Goal: Task Accomplishment & Management: Use online tool/utility

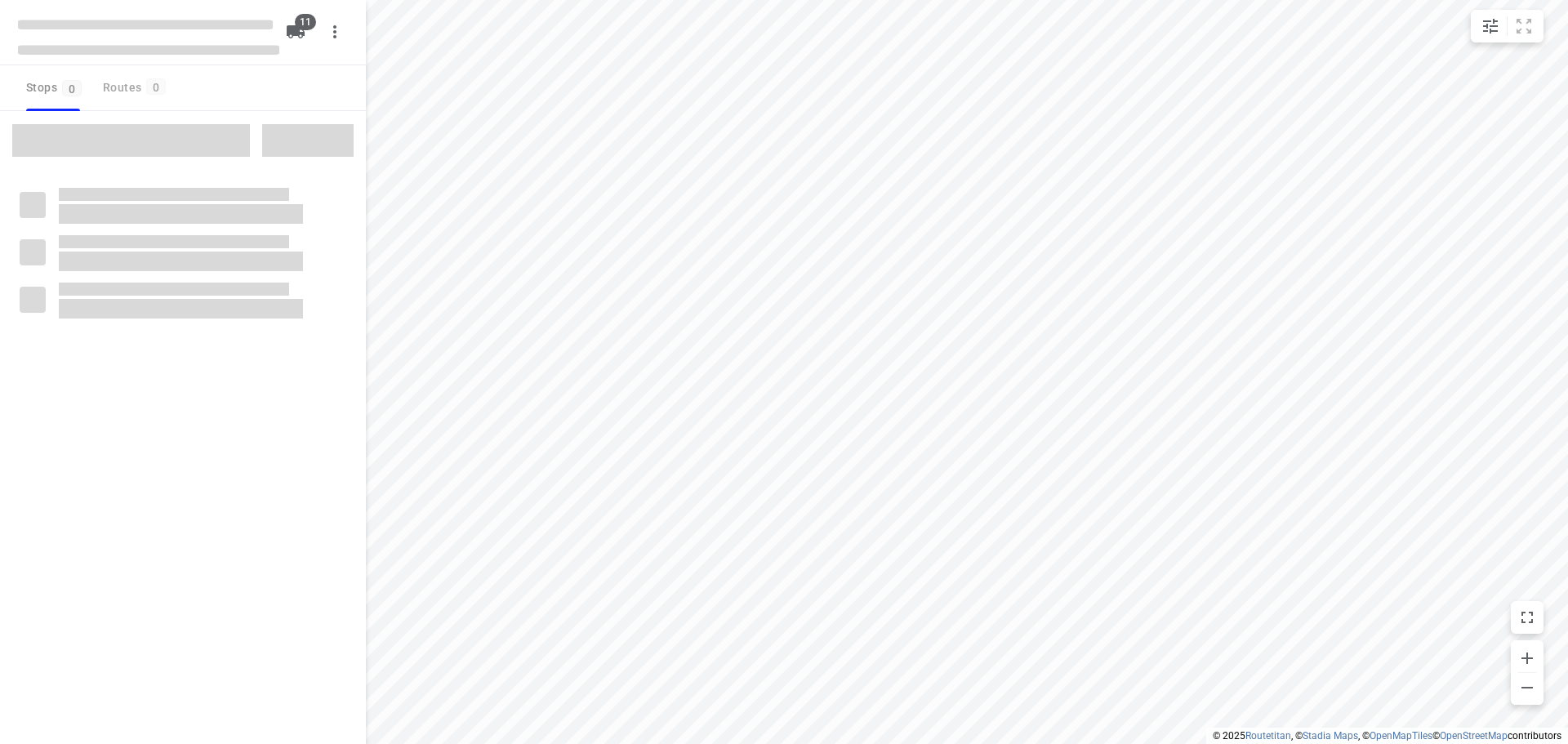
checkbox input "true"
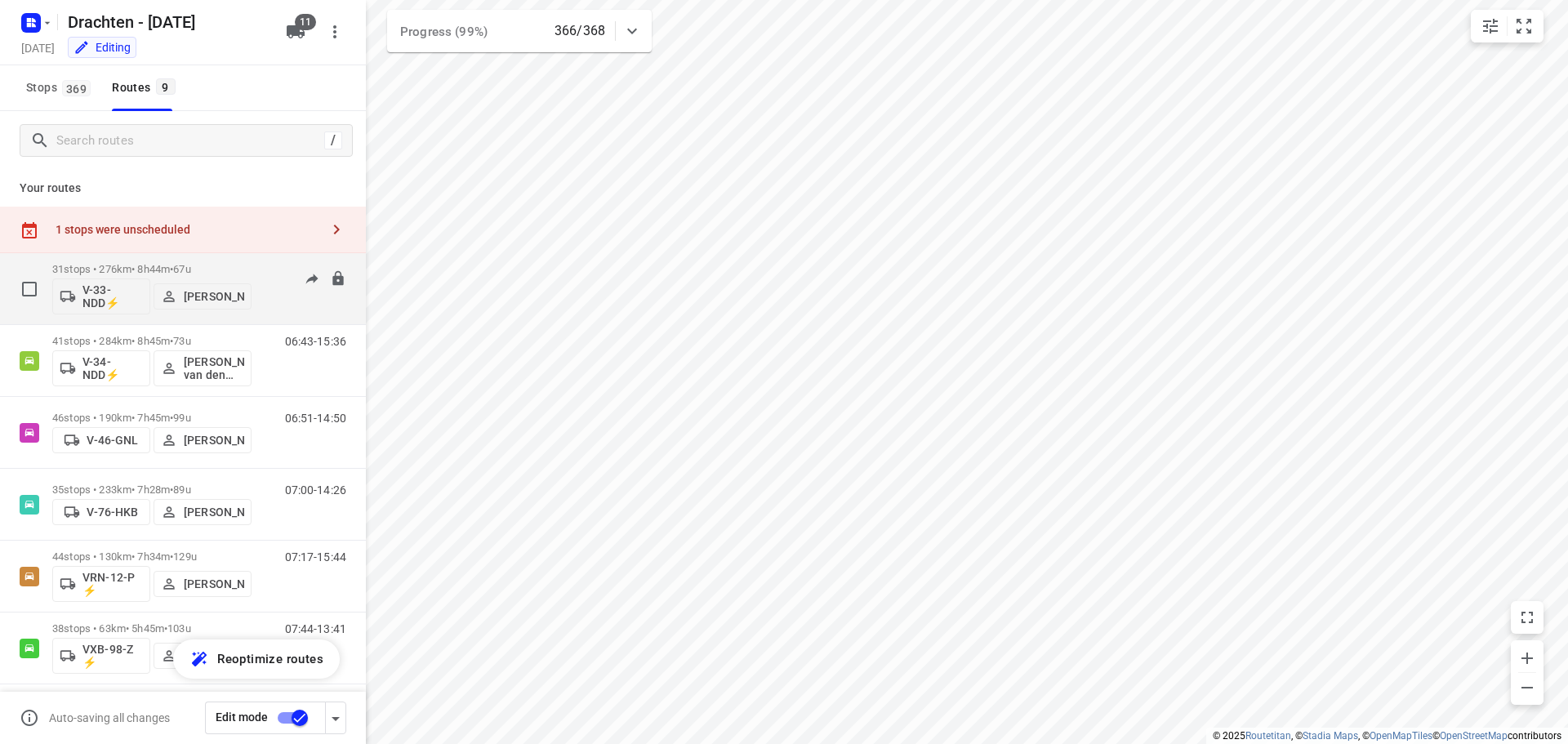
click at [247, 269] on p "31 stops • 276km • 8h44m • 67u" at bounding box center [152, 269] width 200 height 12
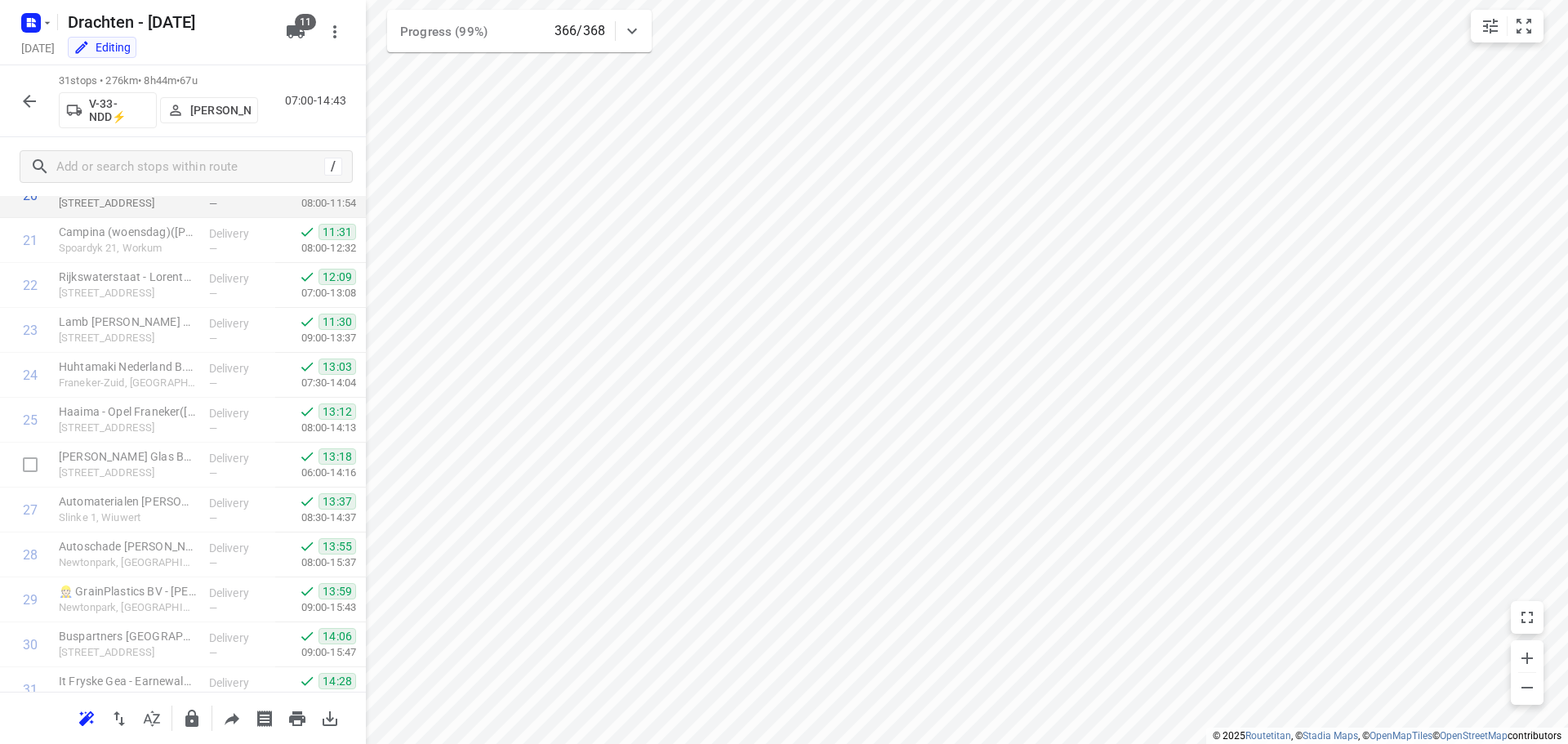
scroll to position [1069, 0]
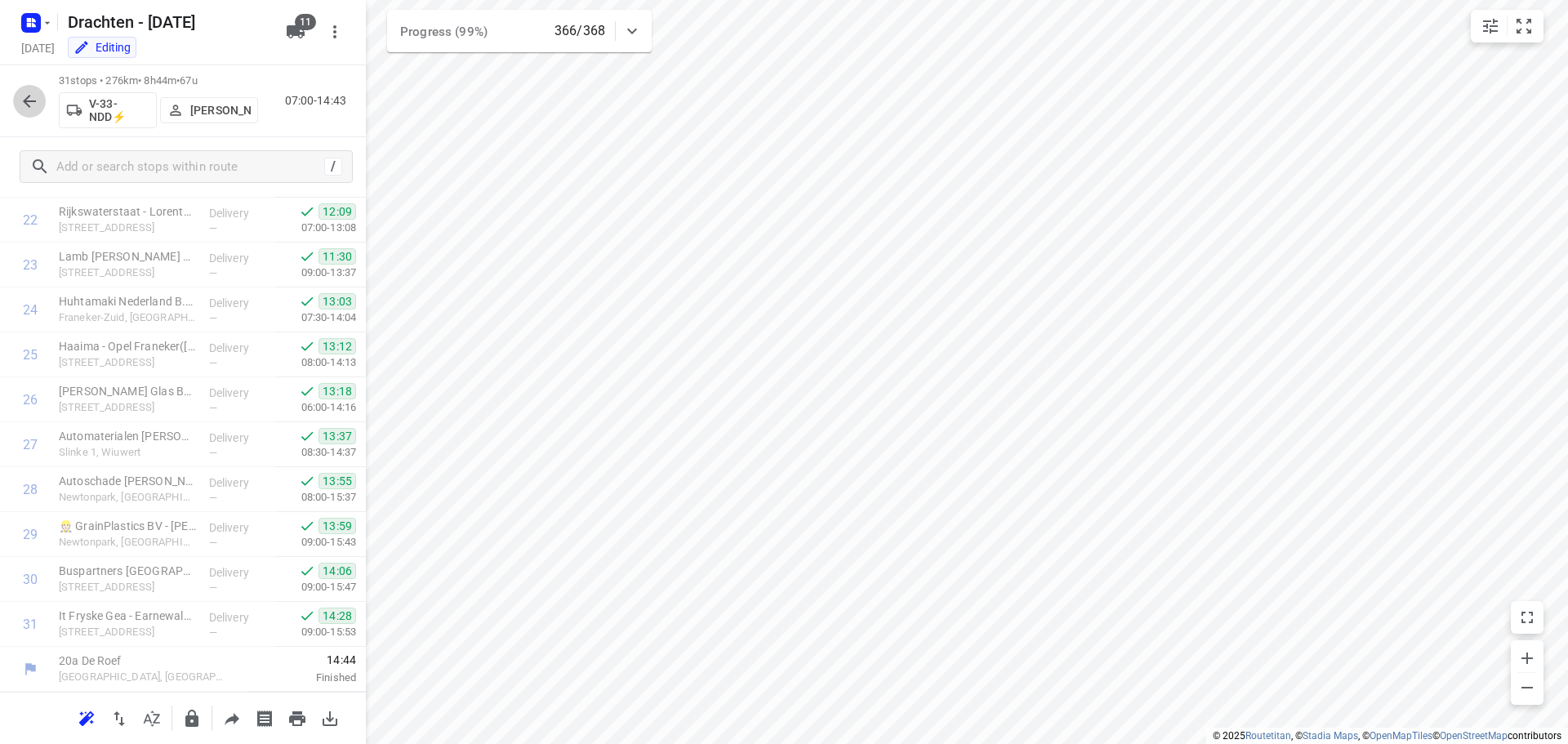
click at [30, 99] on icon "button" at bounding box center [30, 101] width 20 height 20
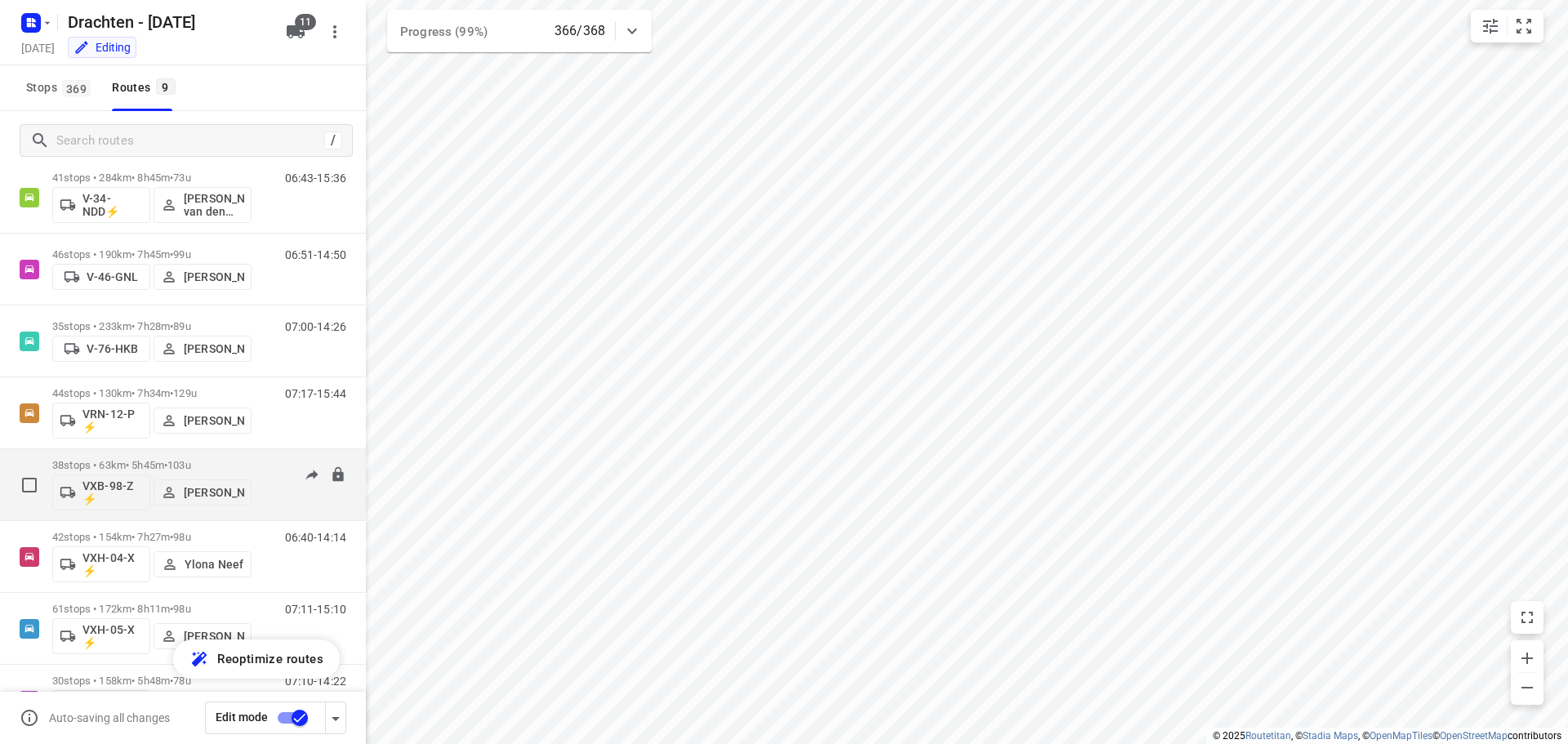
scroll to position [224, 0]
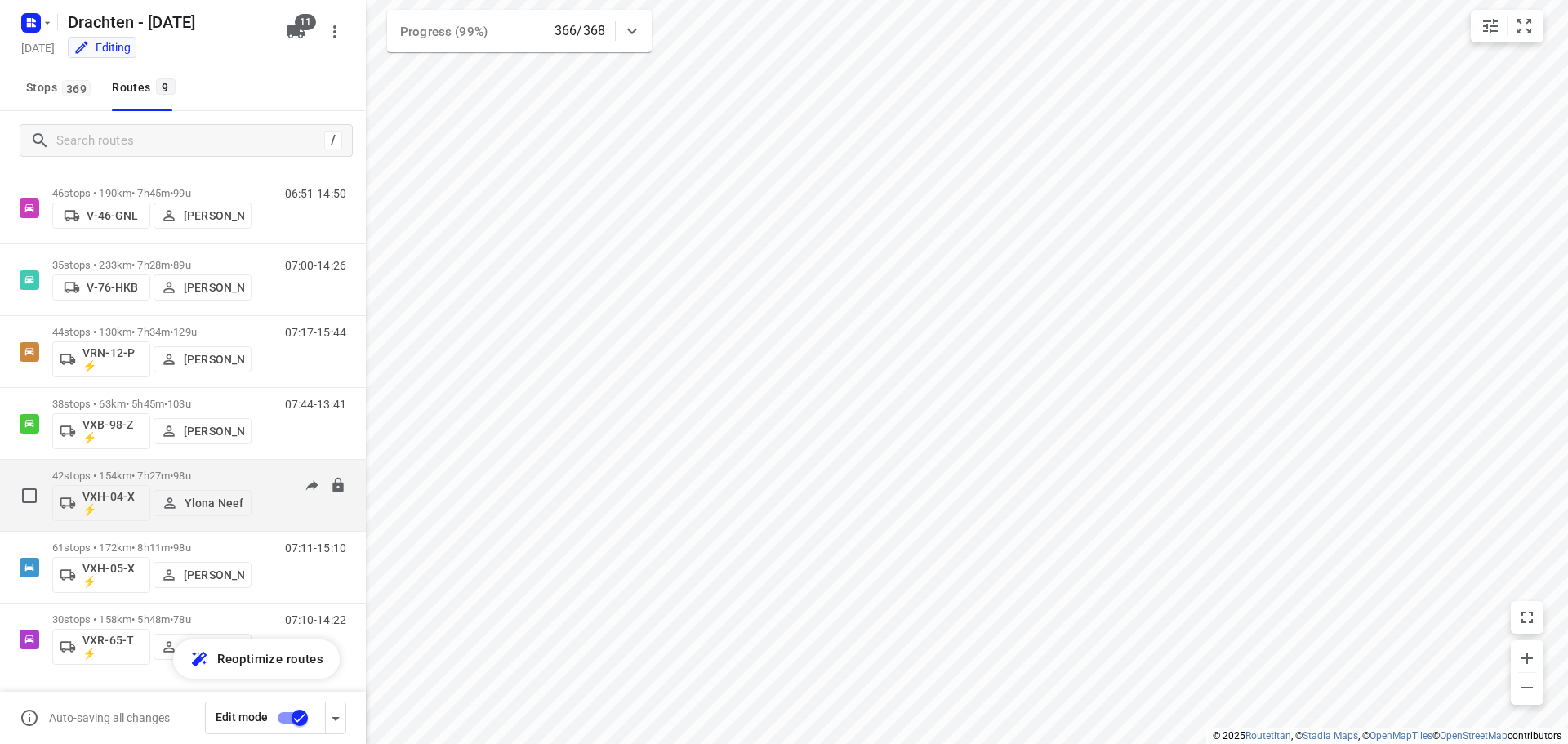
click at [188, 482] on div "VXH-04-X ⚡ Ylona Neef" at bounding box center [152, 502] width 200 height 39
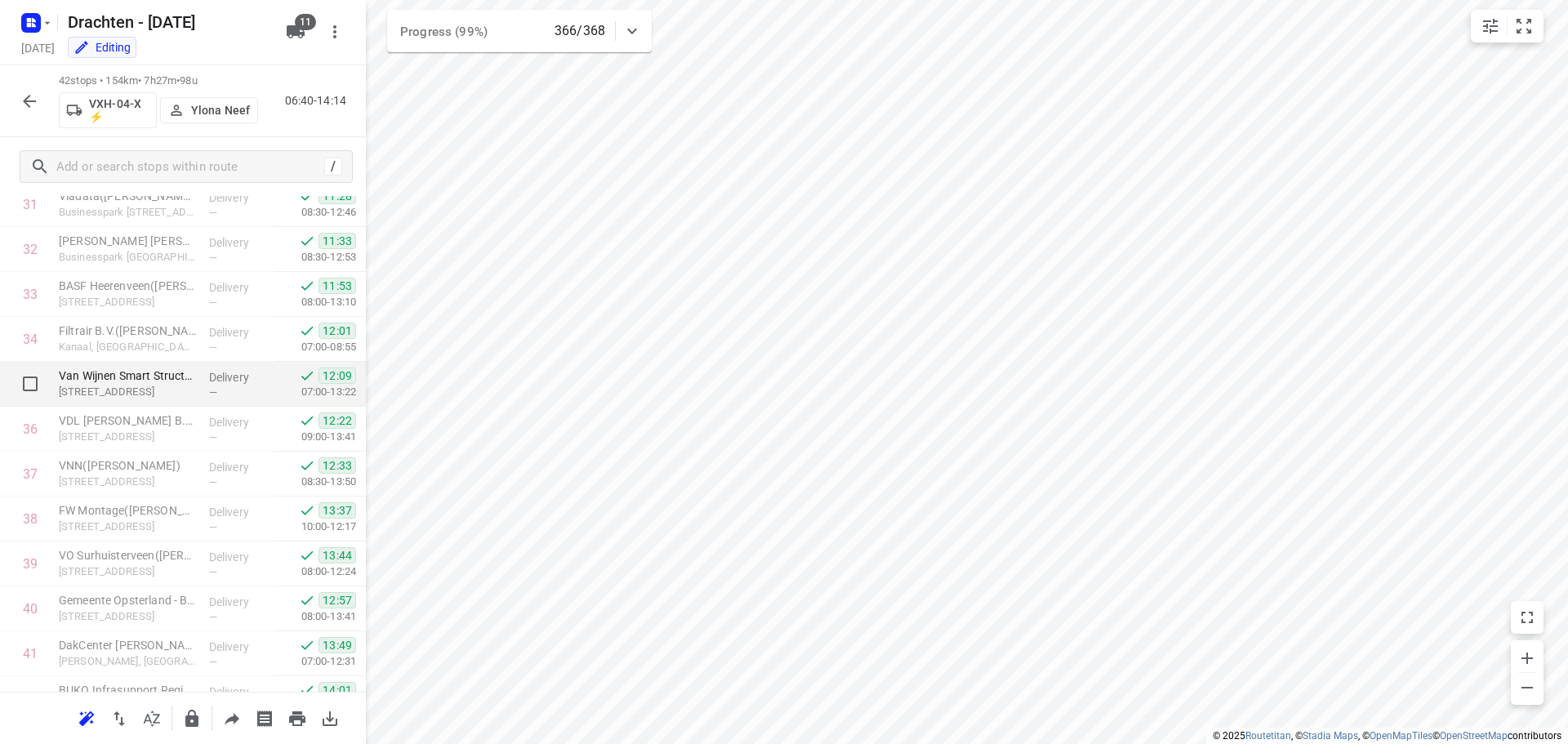
scroll to position [1564, 0]
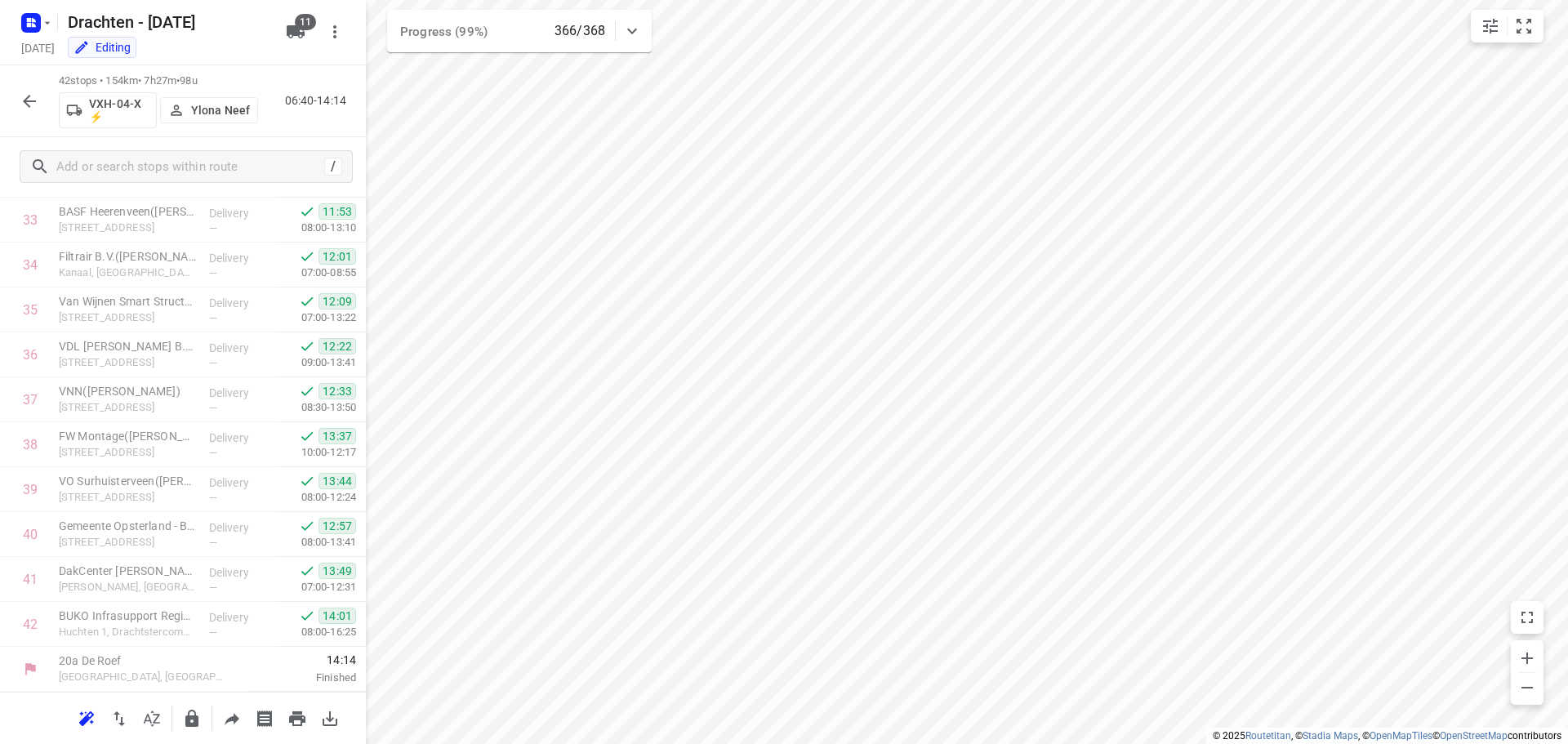
click at [22, 97] on icon "button" at bounding box center [30, 101] width 20 height 20
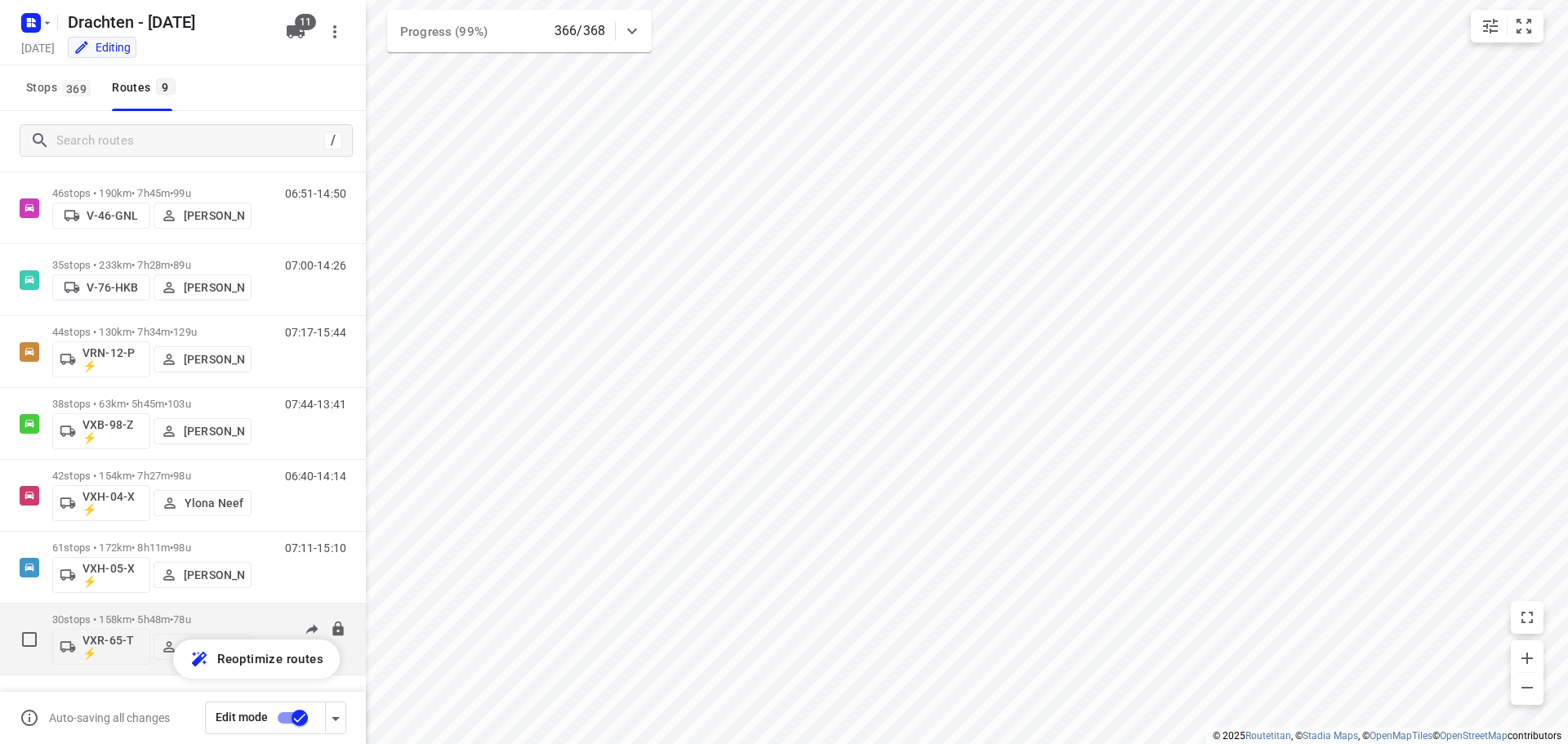
scroll to position [0, 0]
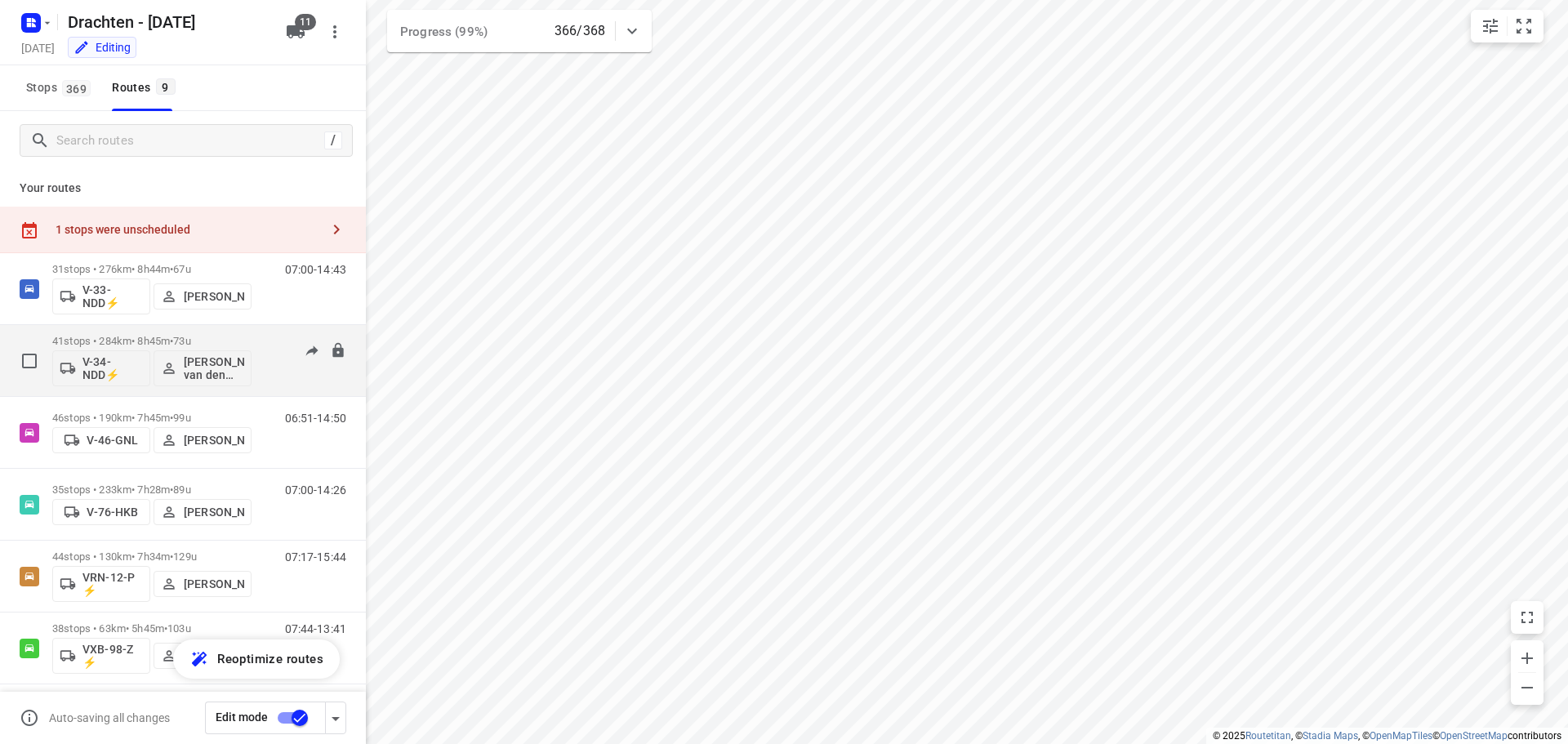
click at [147, 337] on p "41 stops • 284km • 8h45m • 73u" at bounding box center [152, 341] width 200 height 12
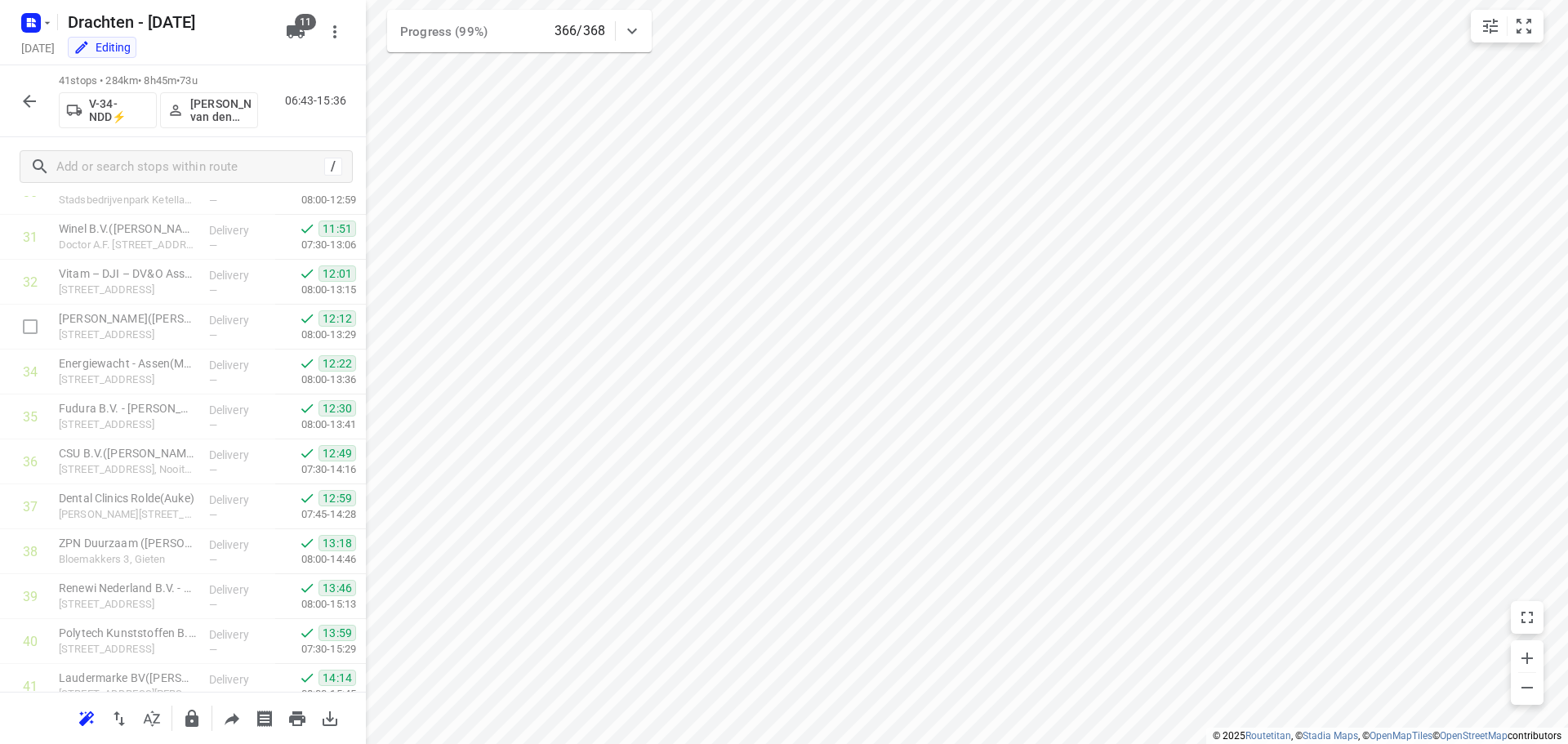
scroll to position [1518, 0]
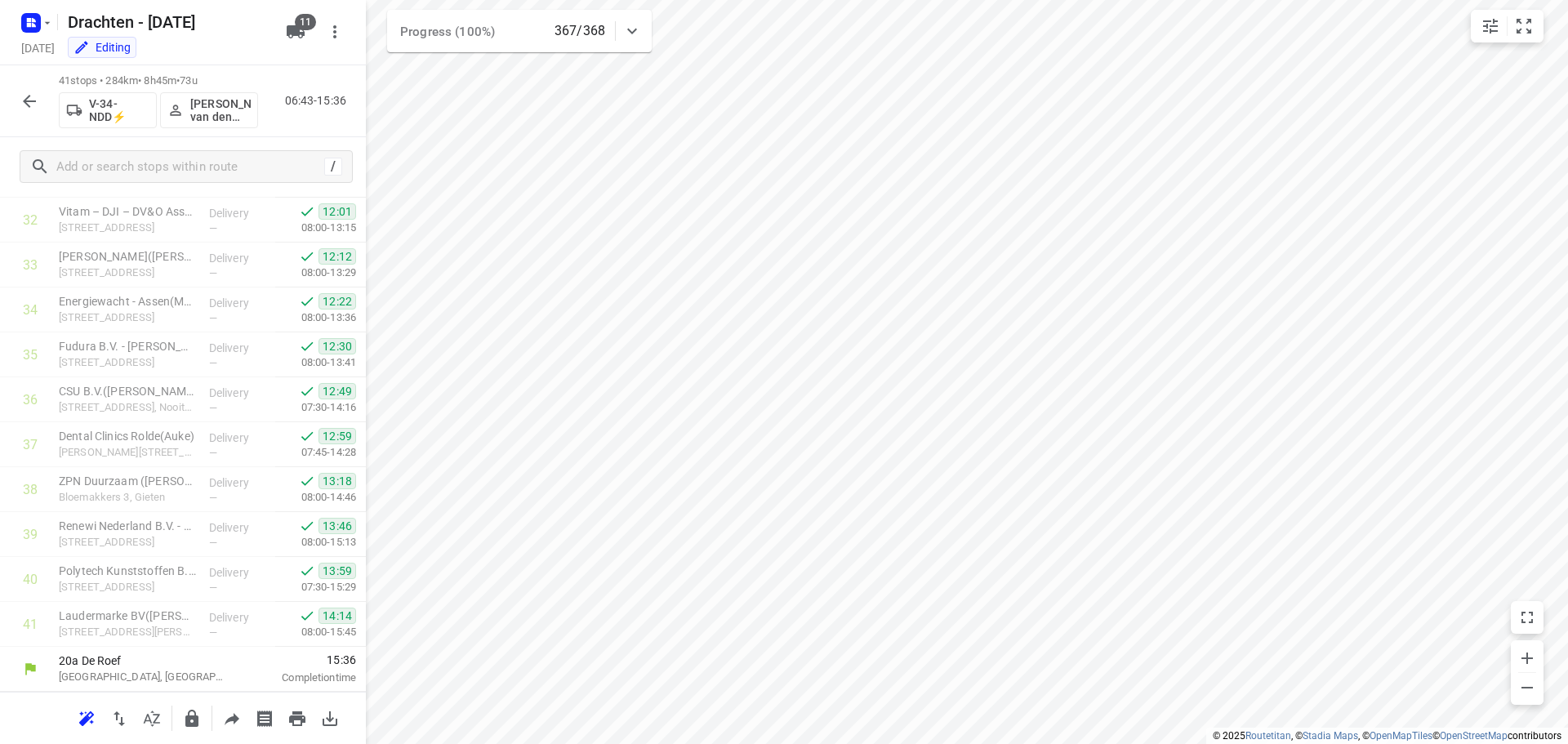
click at [34, 91] on icon "button" at bounding box center [30, 101] width 20 height 20
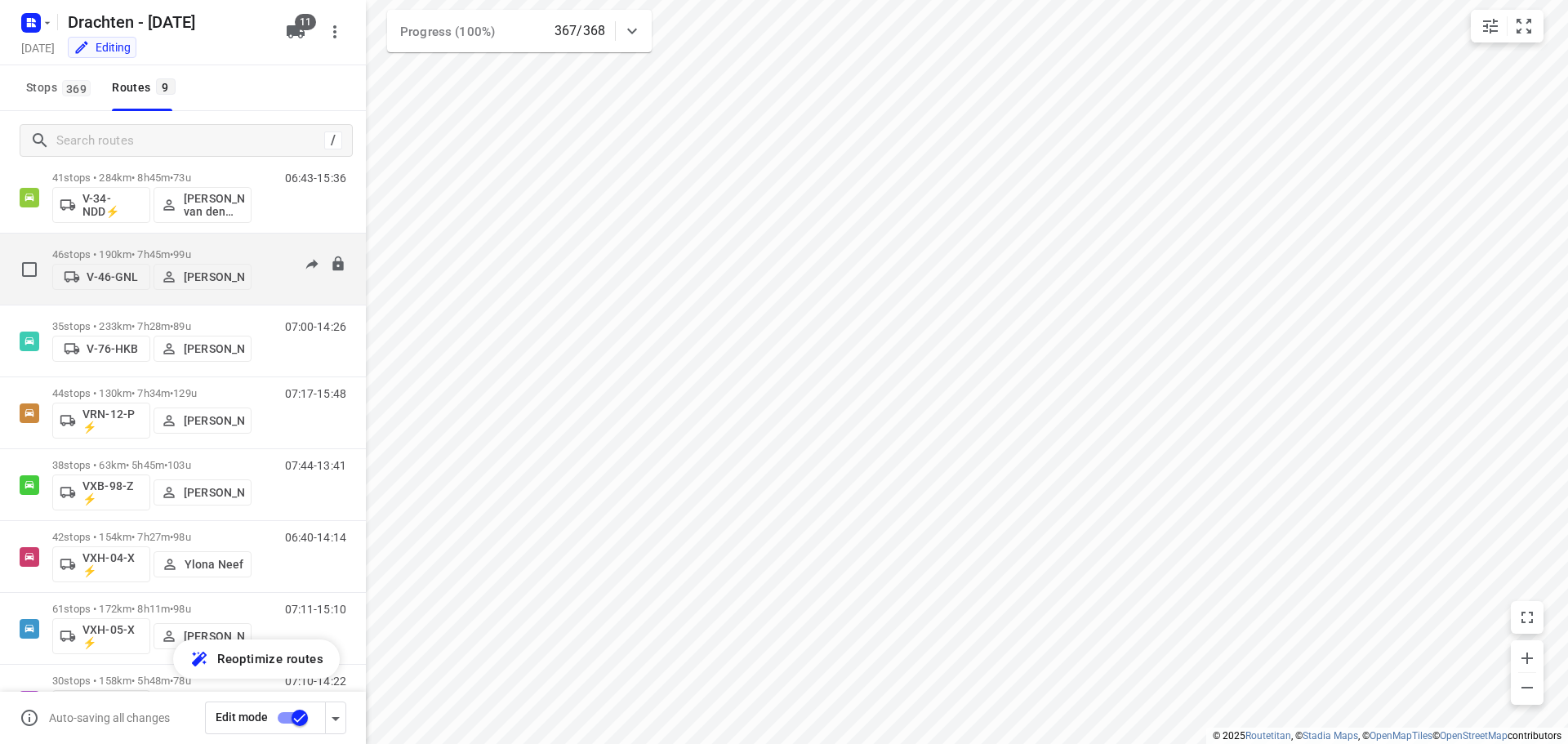
scroll to position [224, 0]
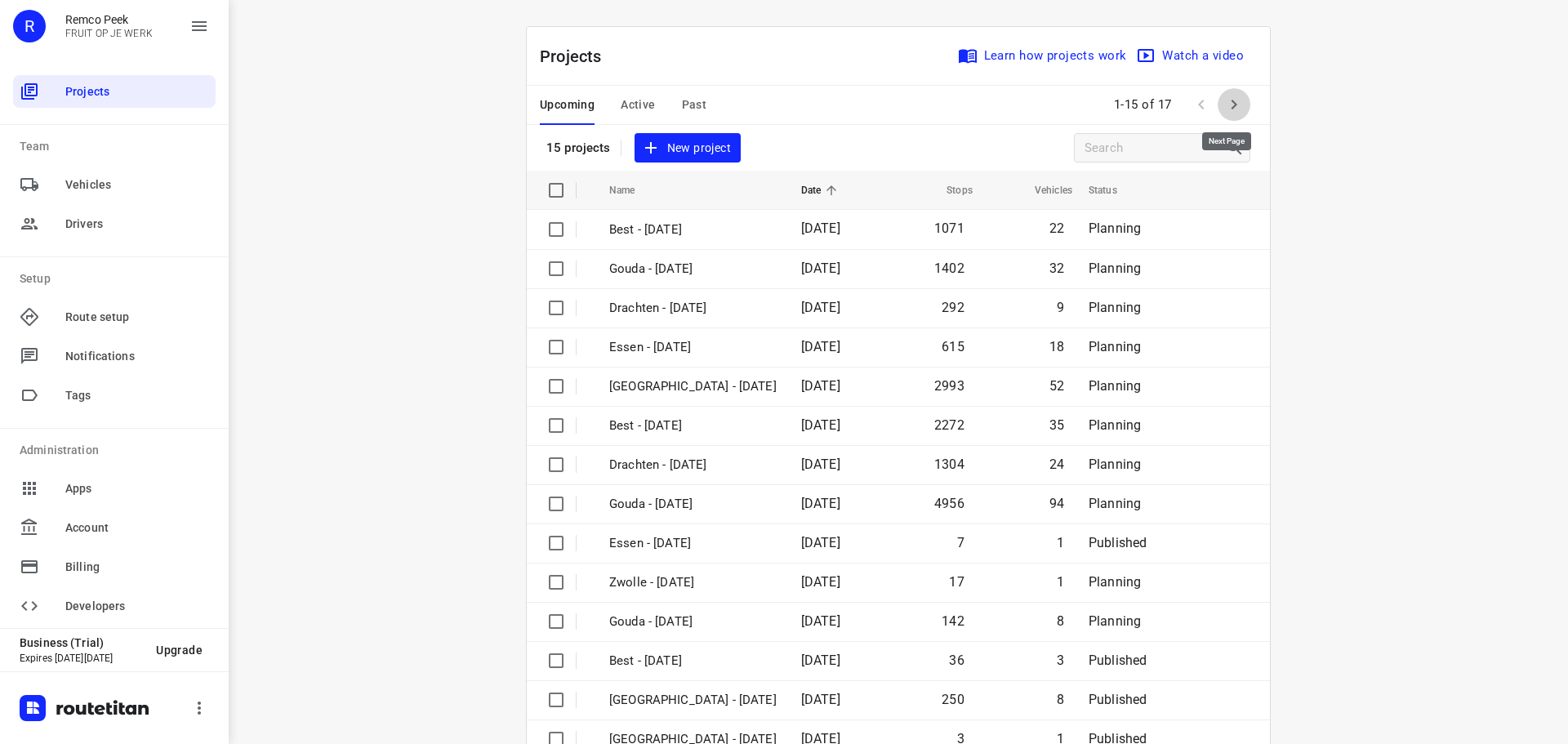
click at [1230, 109] on icon "button" at bounding box center [1234, 104] width 20 height 20
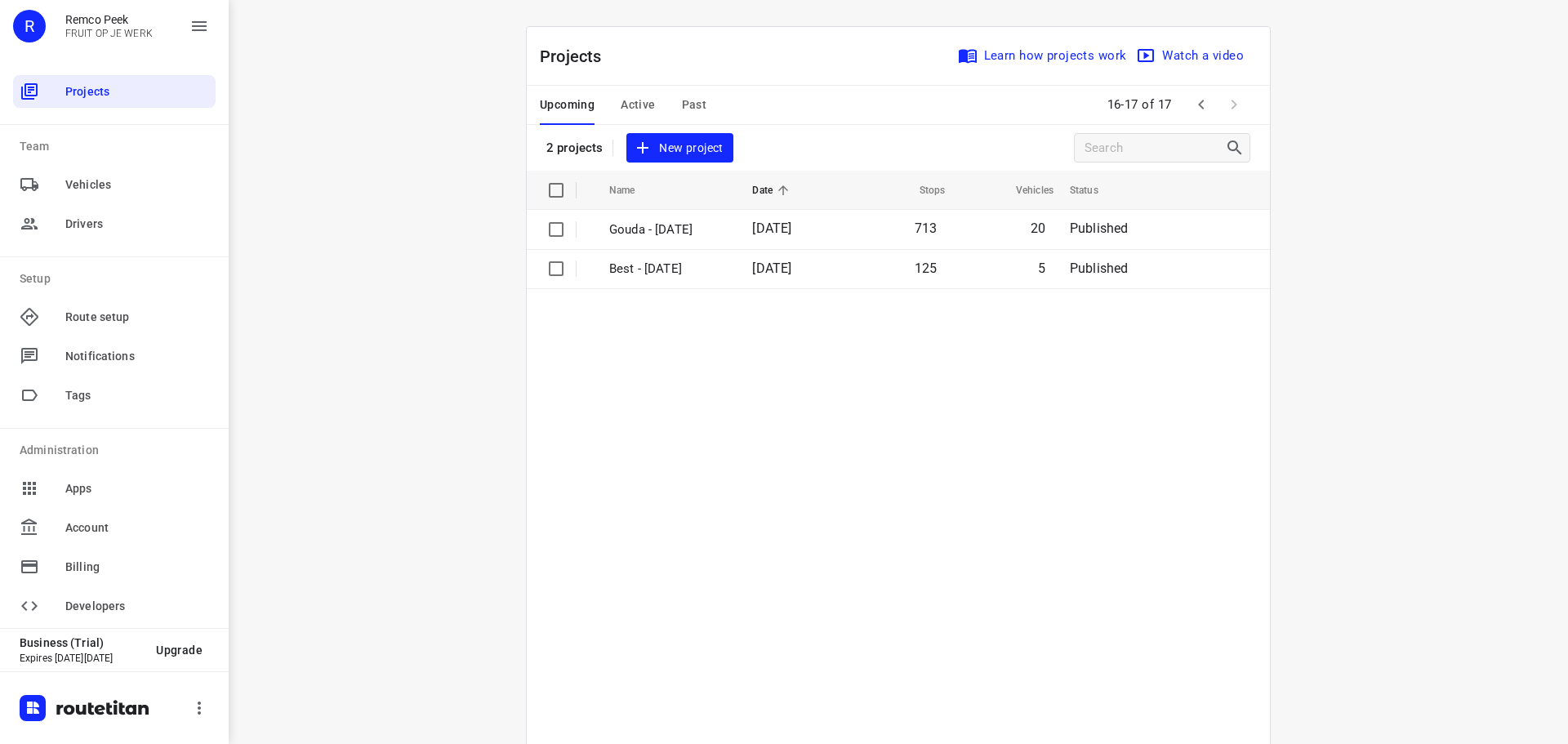
click at [1192, 102] on icon "button" at bounding box center [1201, 104] width 20 height 20
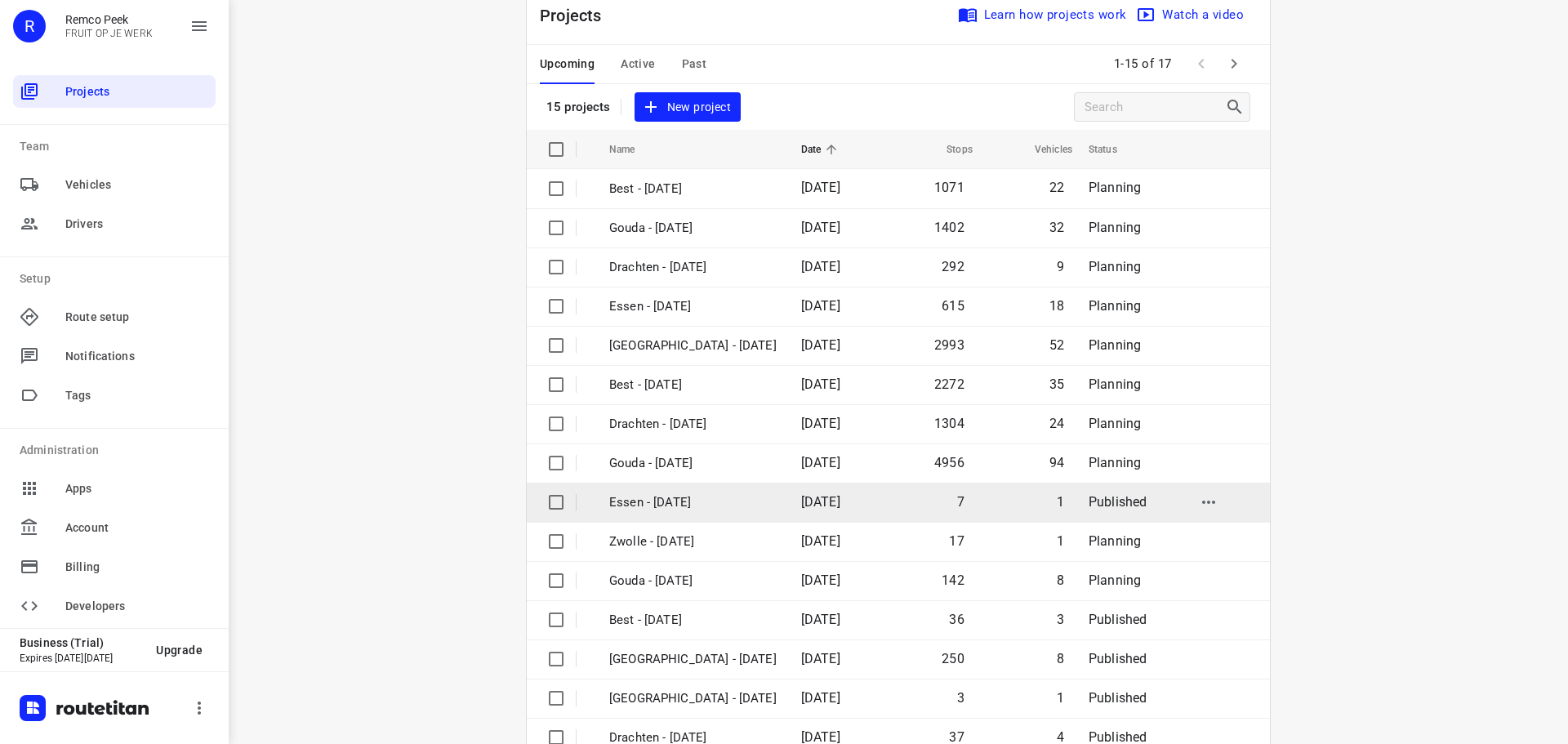
scroll to position [81, 0]
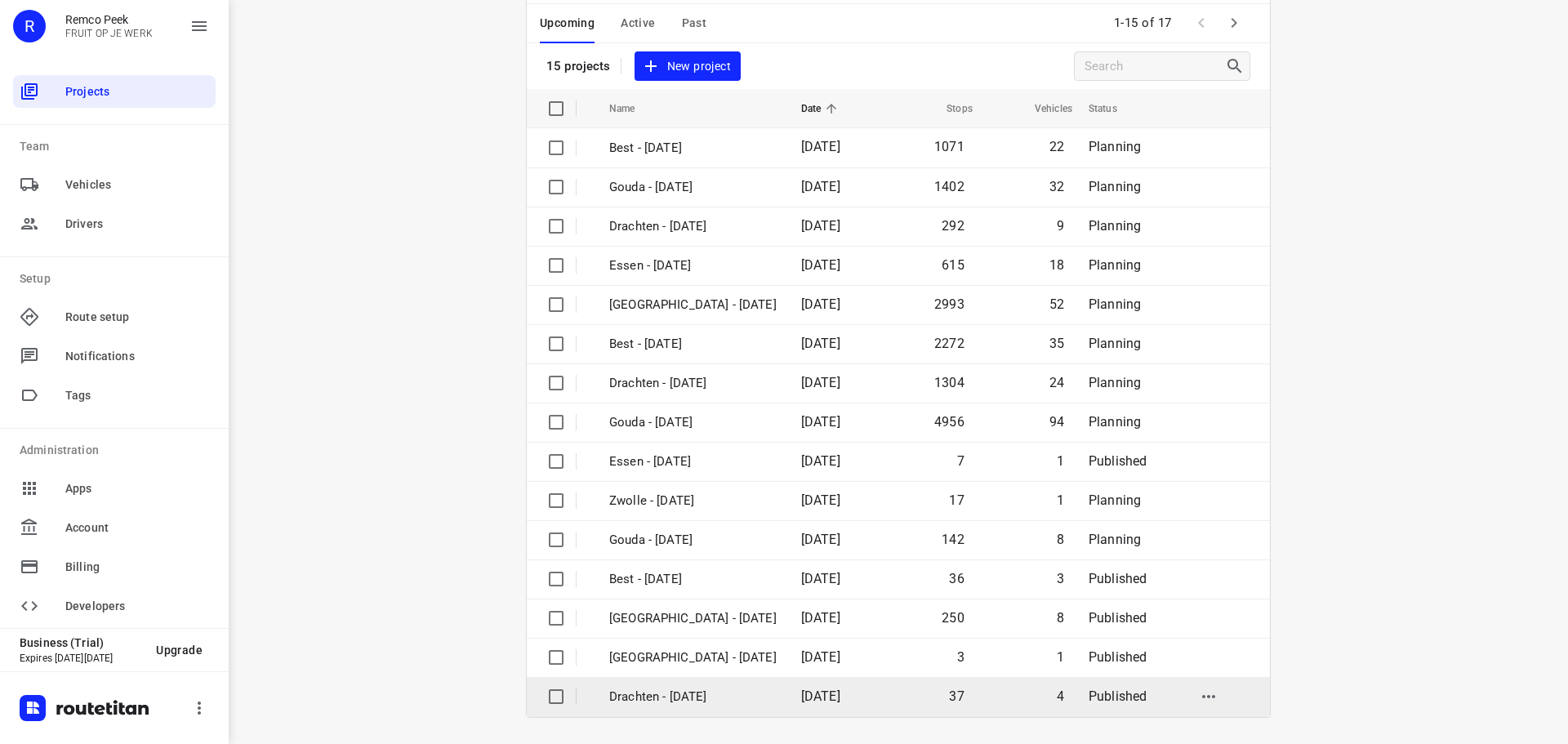
click at [731, 696] on p "Drachten - Thursday" at bounding box center [693, 696] width 168 height 19
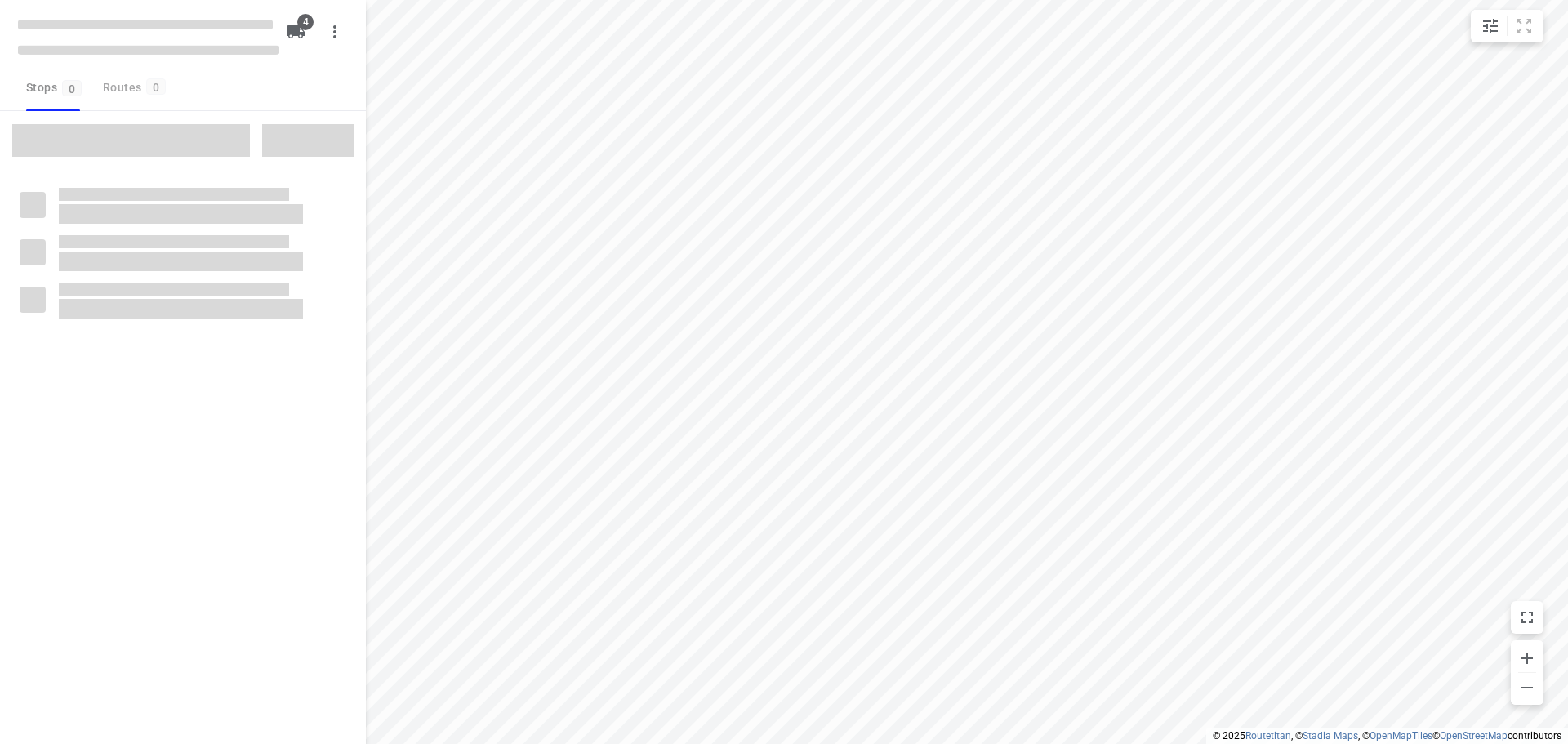
checkbox input "true"
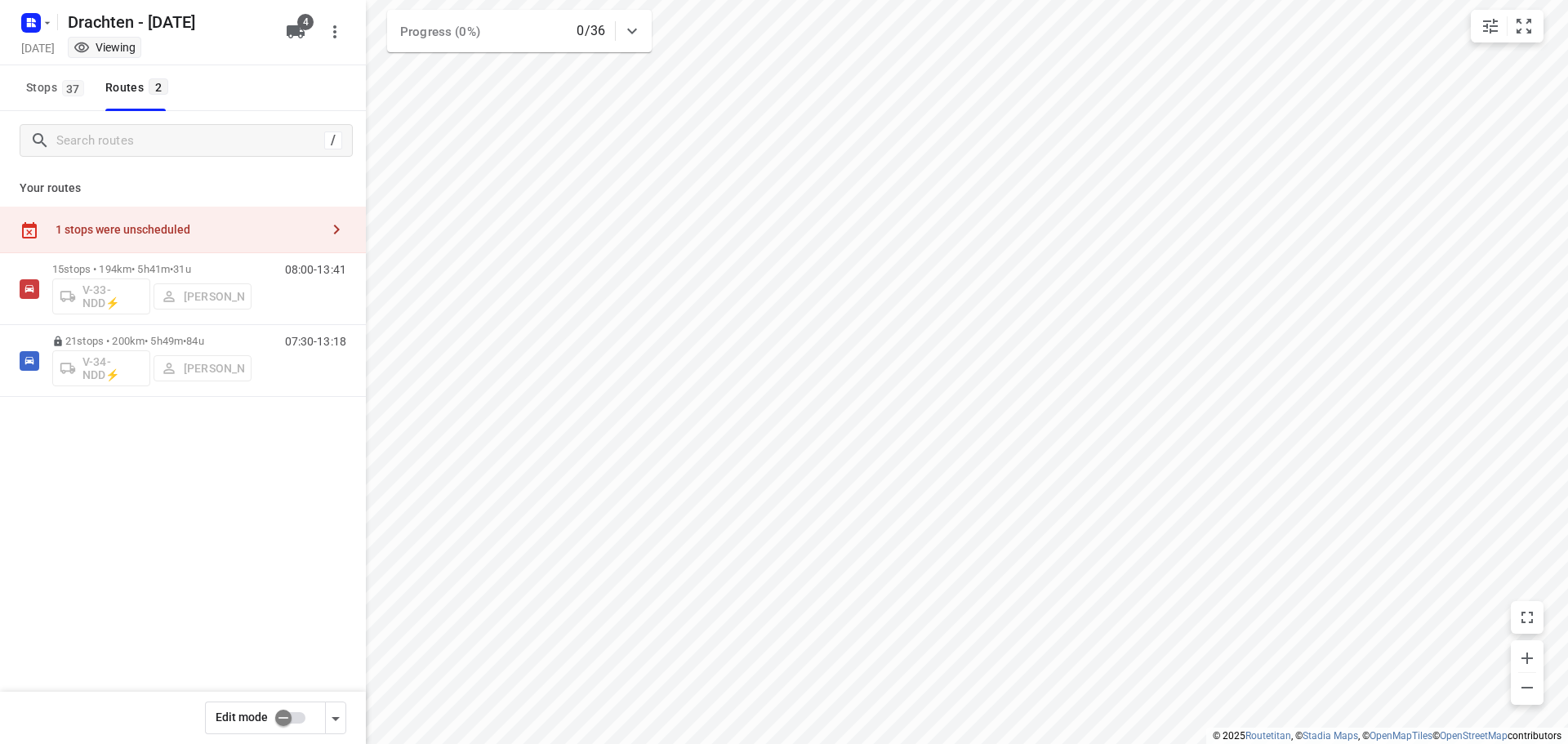
click at [228, 223] on div "1 stops were unscheduled" at bounding box center [188, 229] width 264 height 13
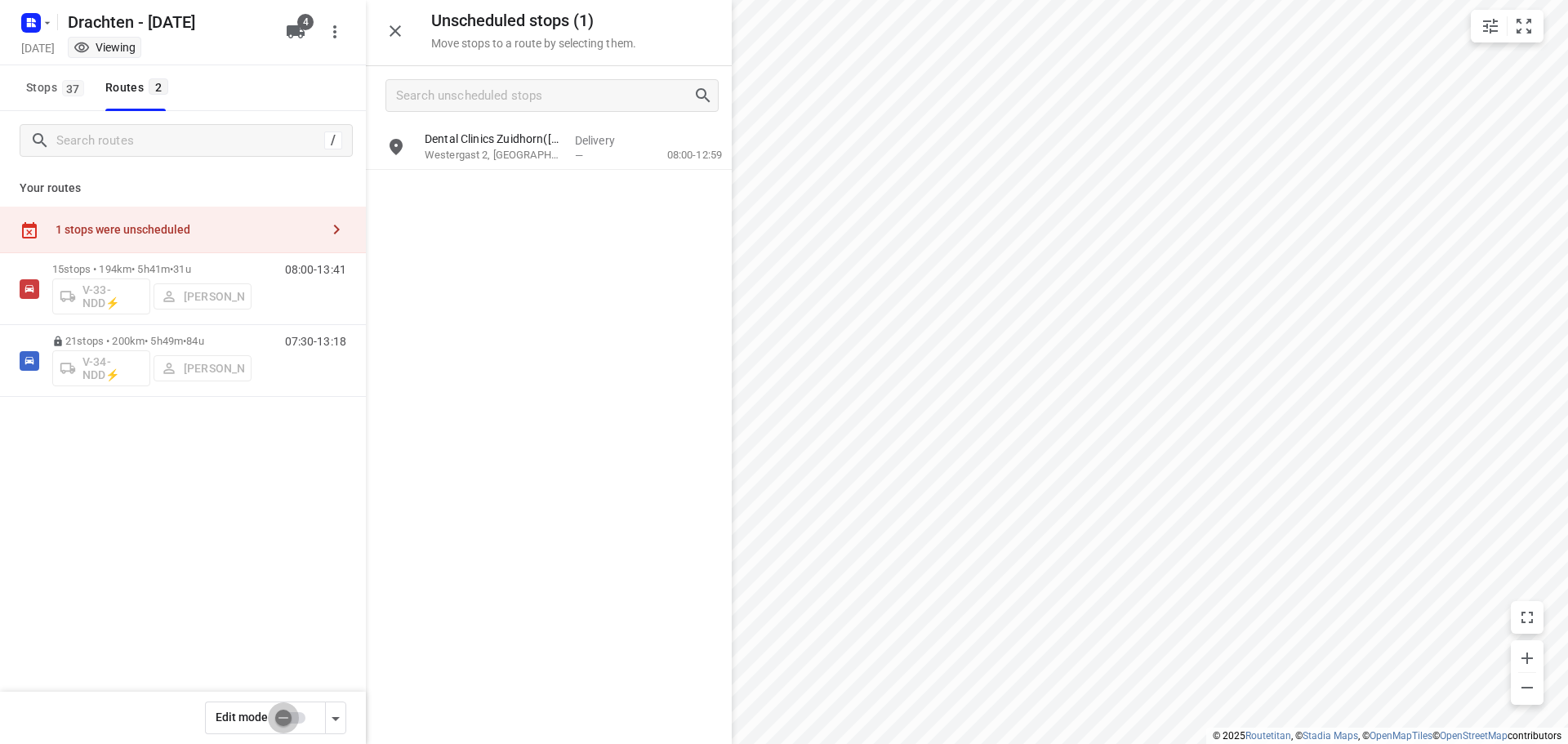
click at [284, 720] on input "checkbox" at bounding box center [283, 718] width 93 height 31
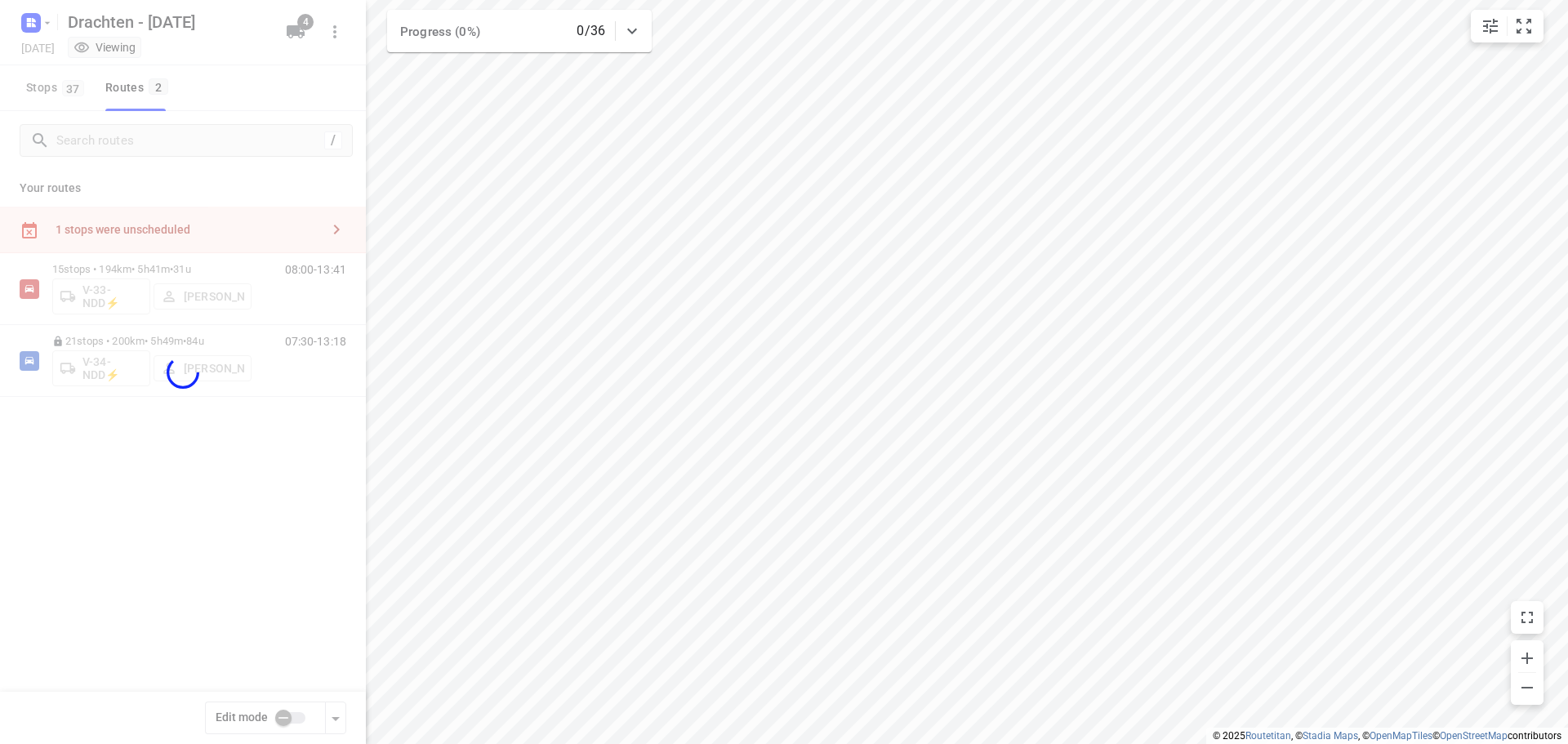
checkbox input "true"
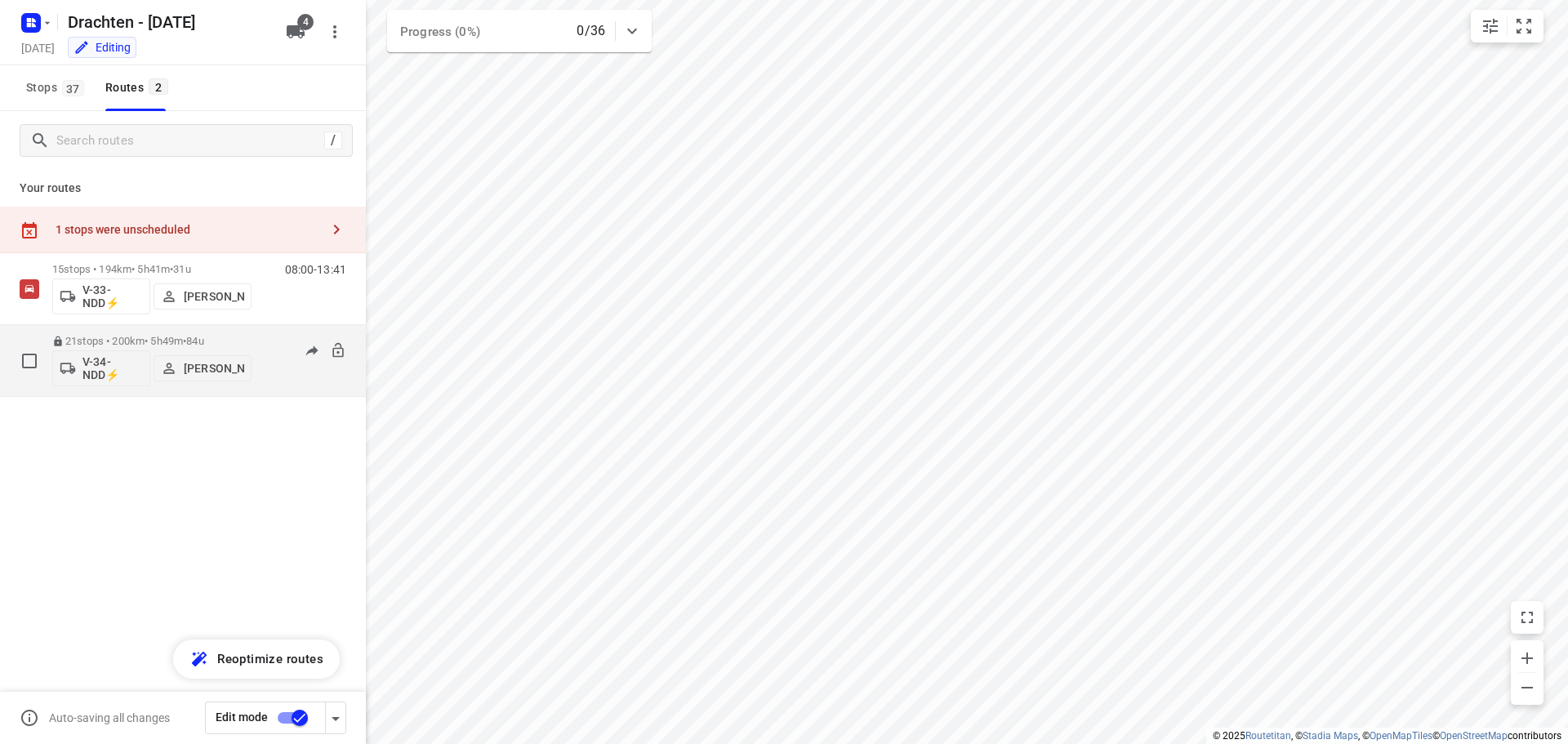
click at [237, 340] on p "21 stops • 200km • 5h49m • 84u" at bounding box center [152, 341] width 200 height 12
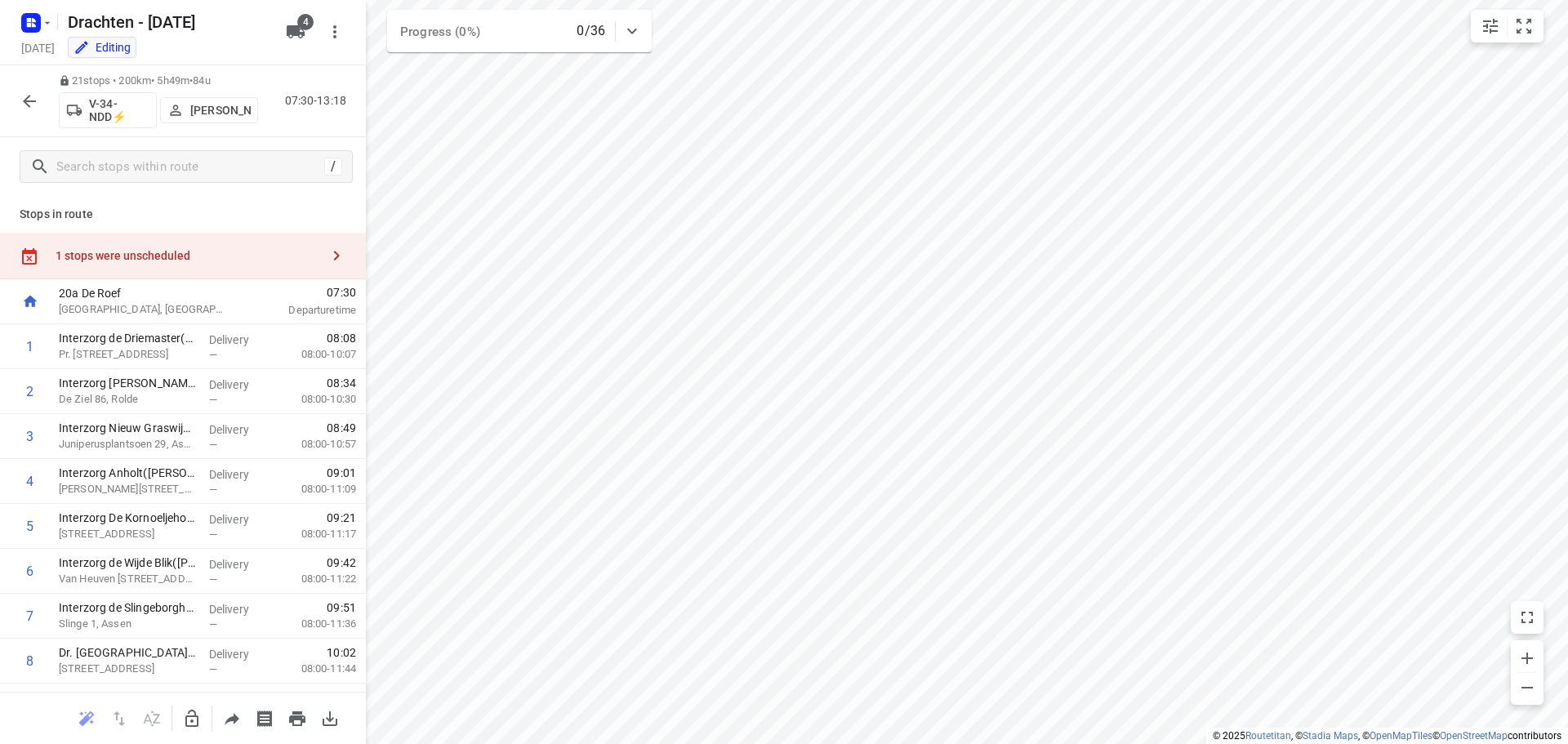
click at [256, 249] on div "1 stops were unscheduled" at bounding box center [188, 255] width 264 height 13
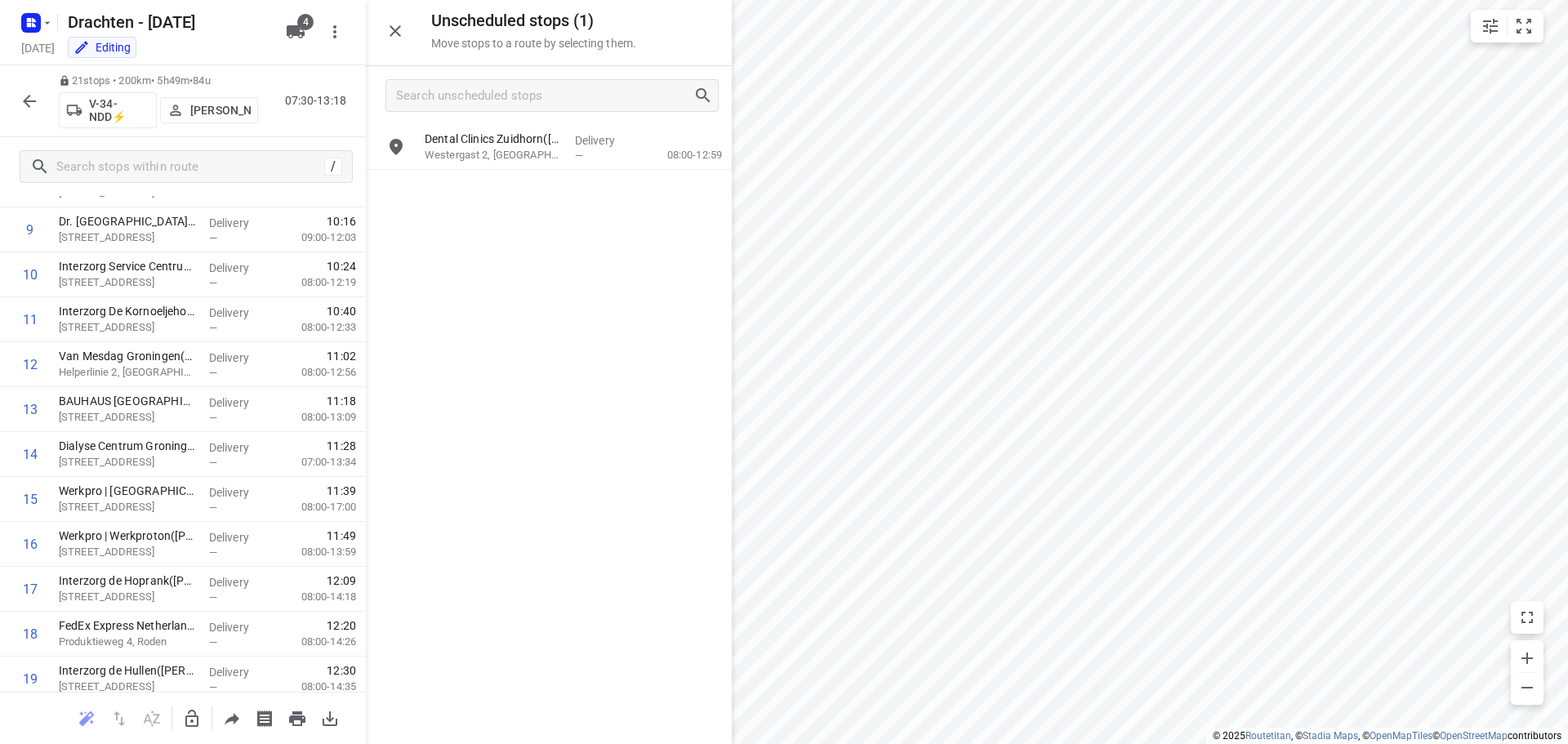
scroll to position [621, 0]
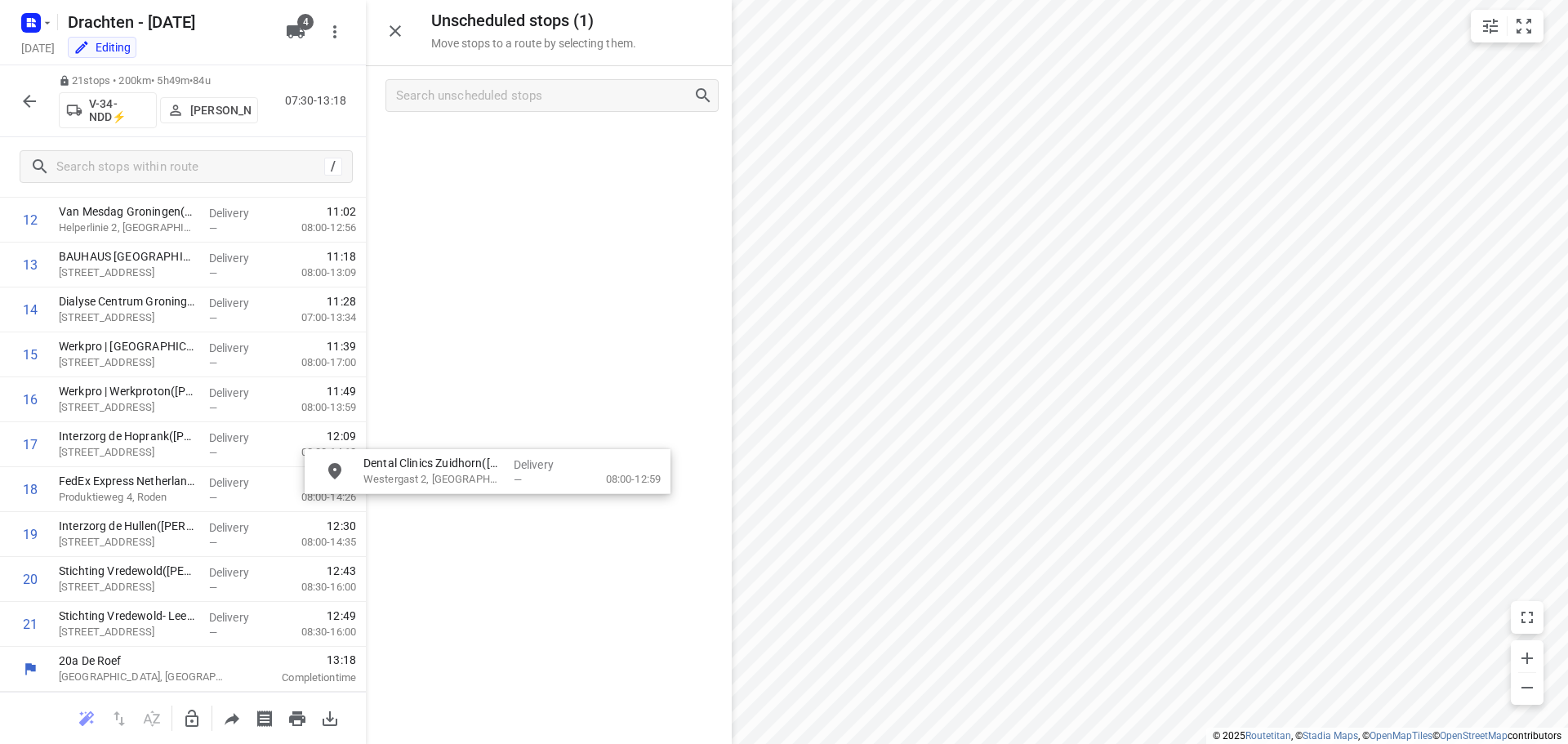
drag, startPoint x: 497, startPoint y: 158, endPoint x: 507, endPoint y: 370, distance: 212.2
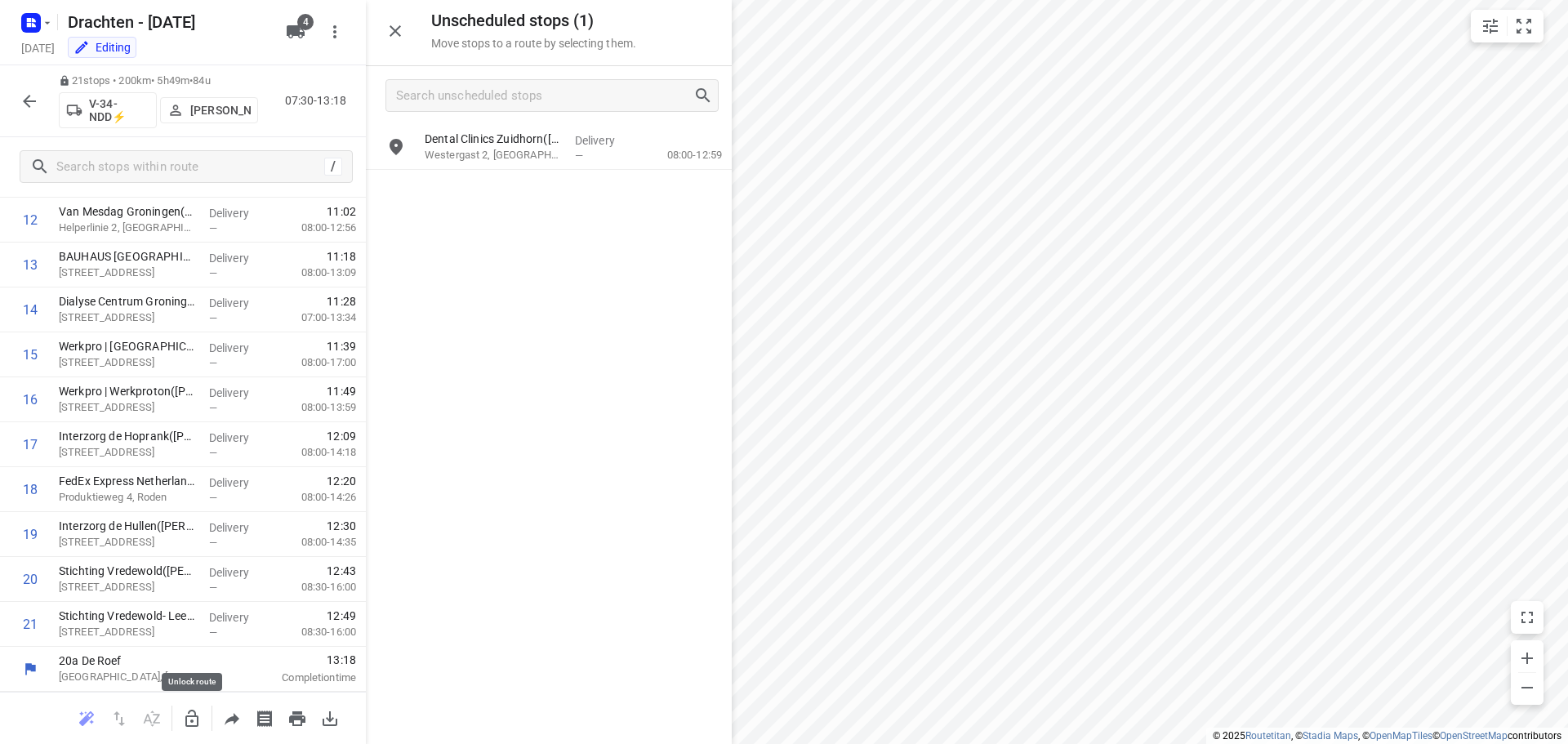
click at [195, 723] on icon "button" at bounding box center [192, 719] width 20 height 20
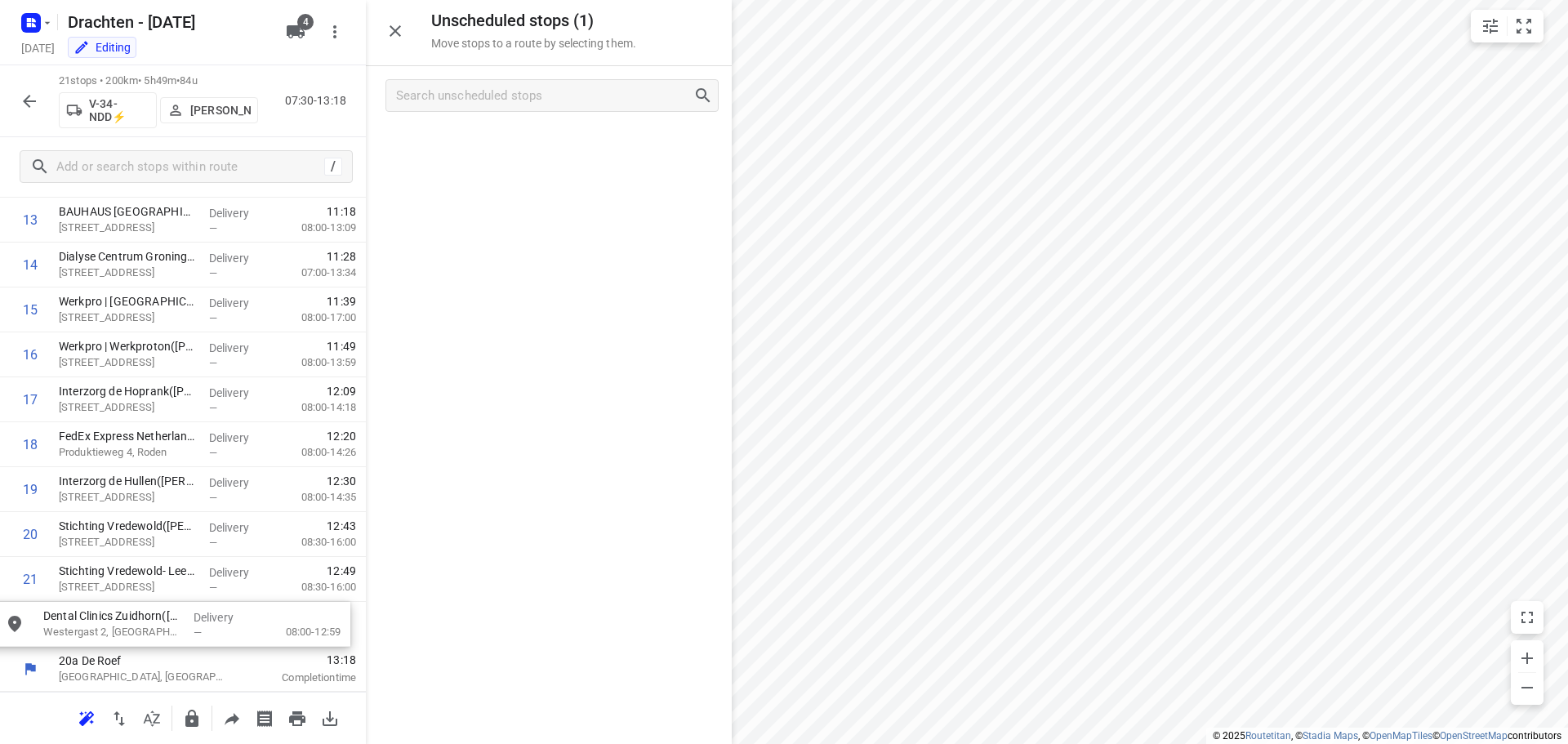
drag, startPoint x: 554, startPoint y: 149, endPoint x: 175, endPoint y: 632, distance: 613.9
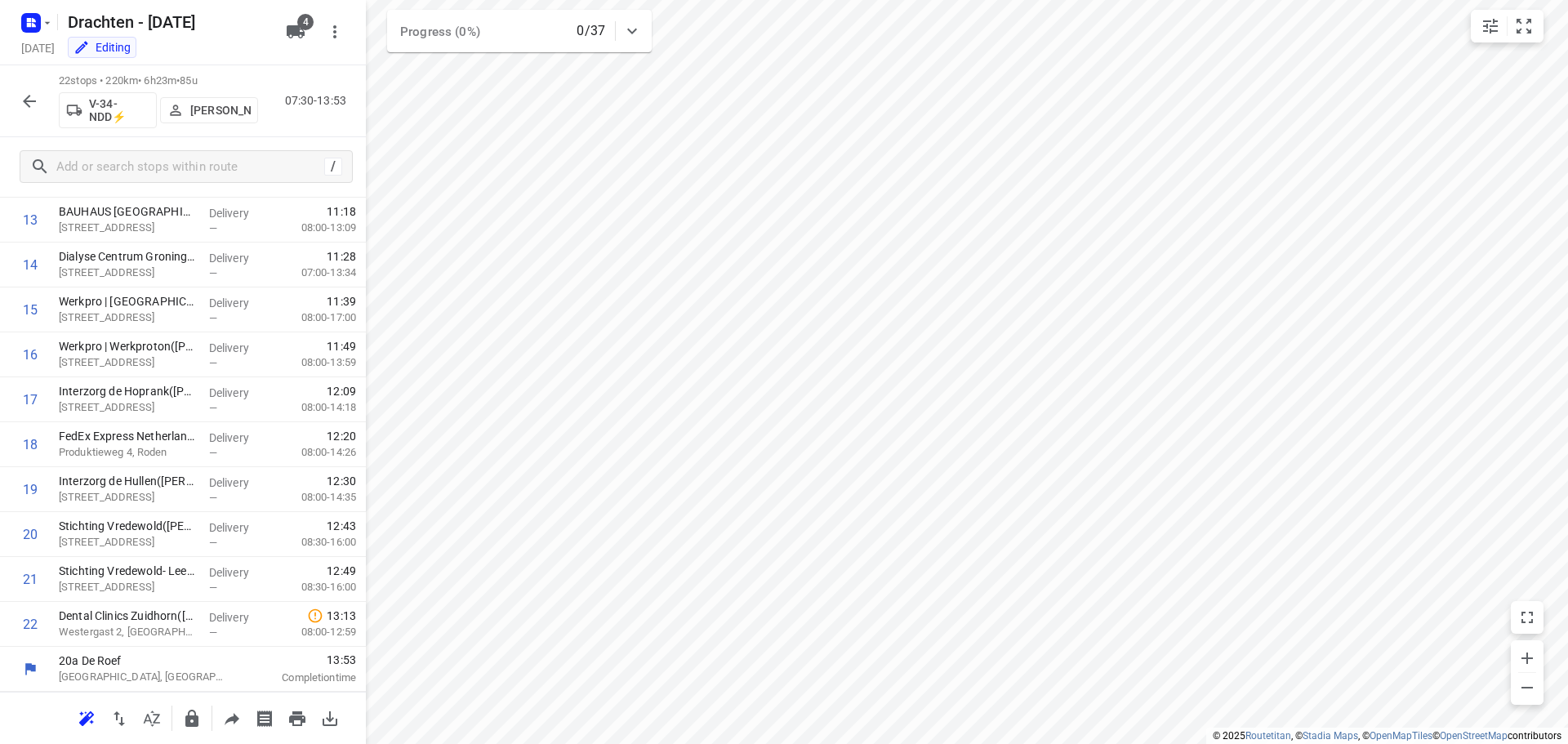
scroll to position [619, 0]
drag, startPoint x: 161, startPoint y: 631, endPoint x: 171, endPoint y: 405, distance: 226.2
click at [171, 405] on div "1 Interzorg de Driemaster(Roelof Bos) Pr. Beatrixstraat 9, Smilde Delivery — 08…" at bounding box center [182, 152] width 366 height 988
click at [195, 724] on icon "button" at bounding box center [192, 718] width 13 height 17
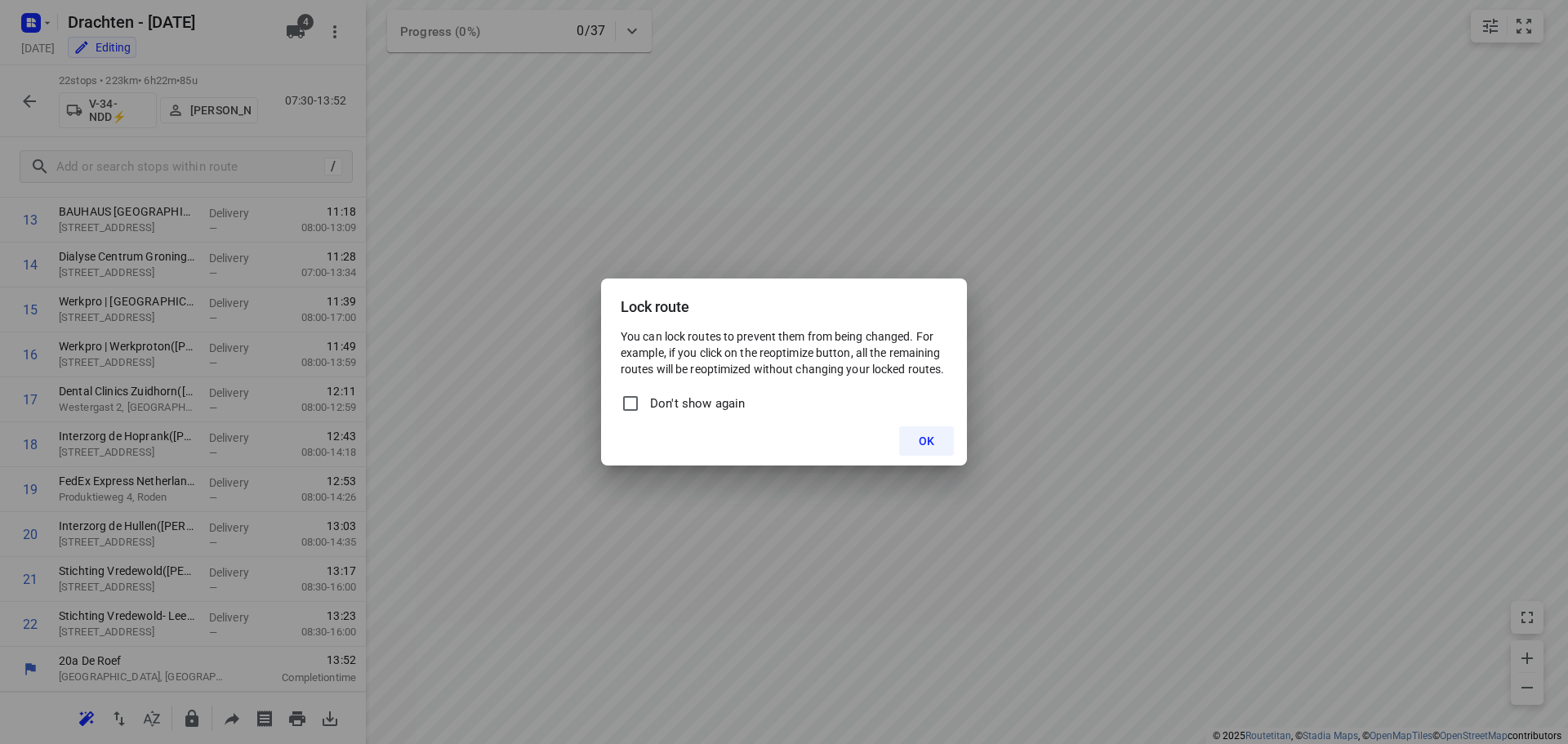
click at [920, 439] on span "OK" at bounding box center [926, 441] width 16 height 13
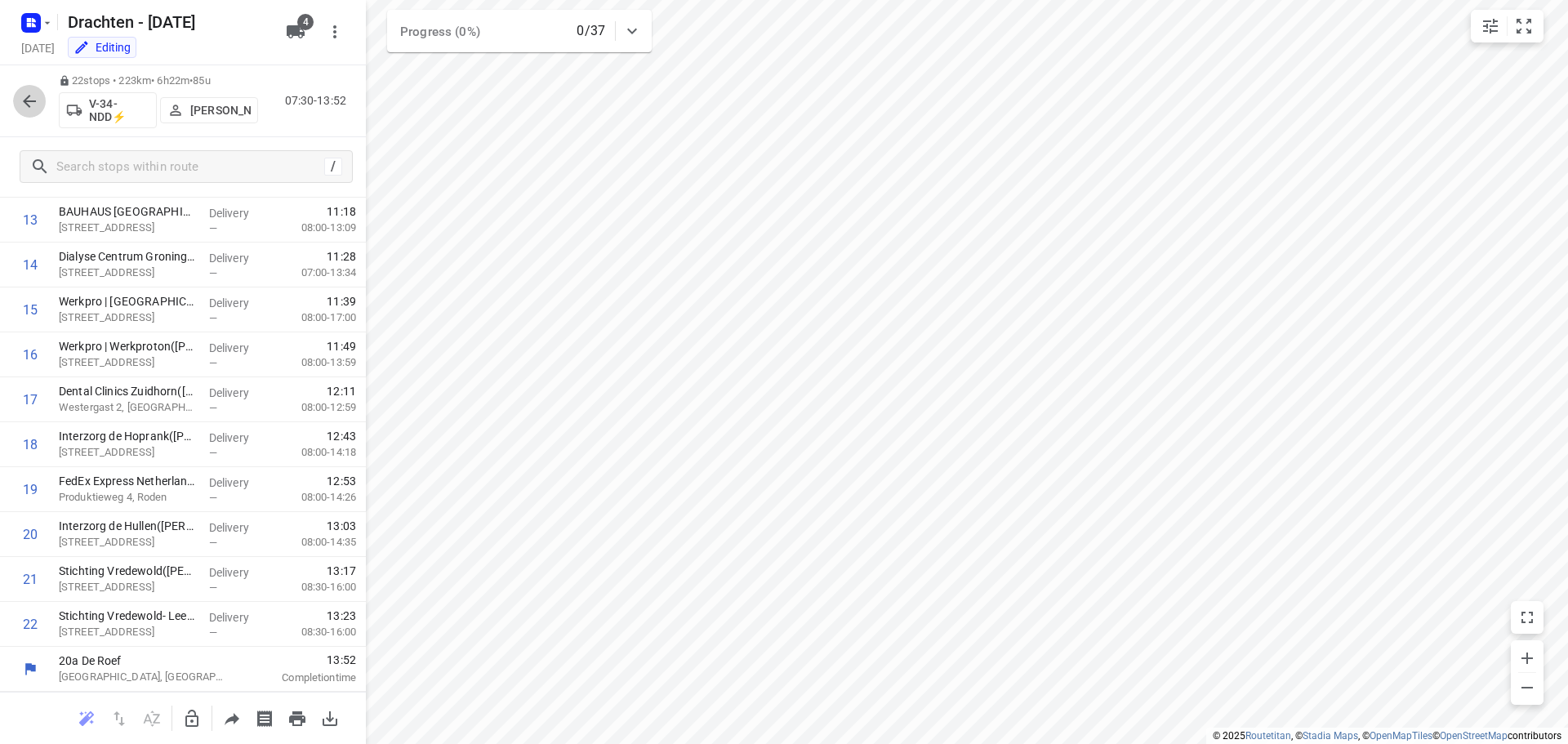
click at [27, 95] on icon "button" at bounding box center [30, 101] width 20 height 20
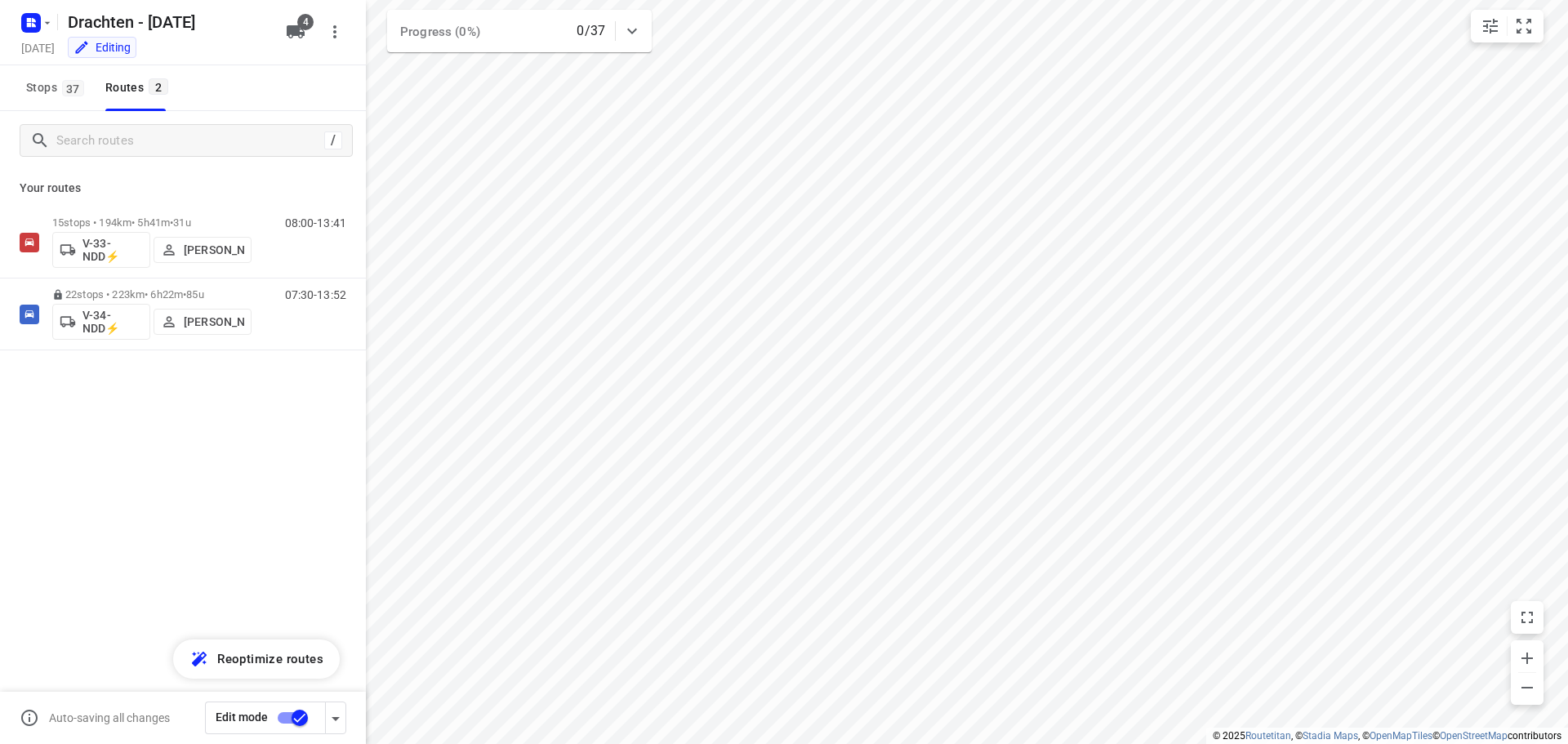
click at [297, 717] on input "checkbox" at bounding box center [299, 718] width 93 height 31
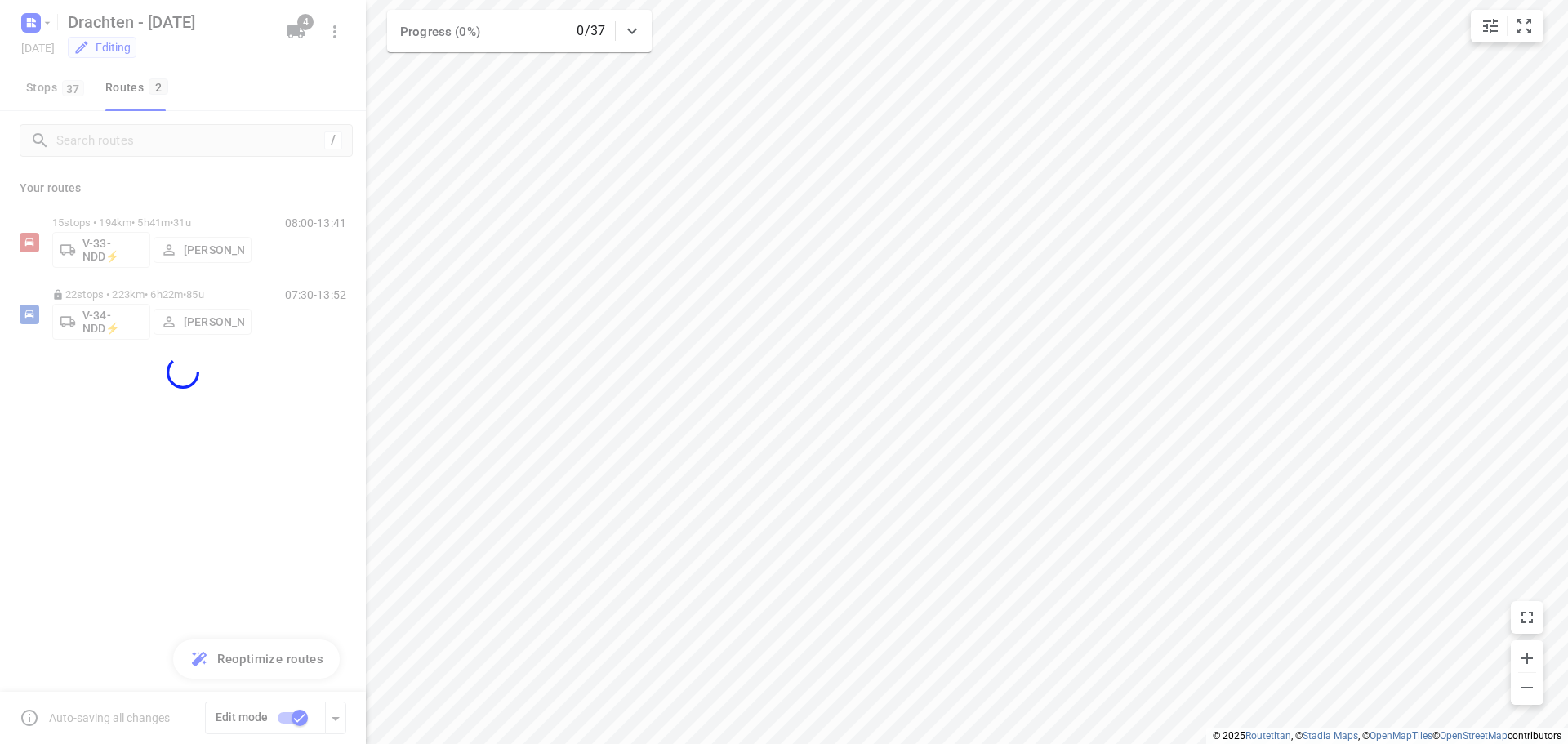
checkbox input "false"
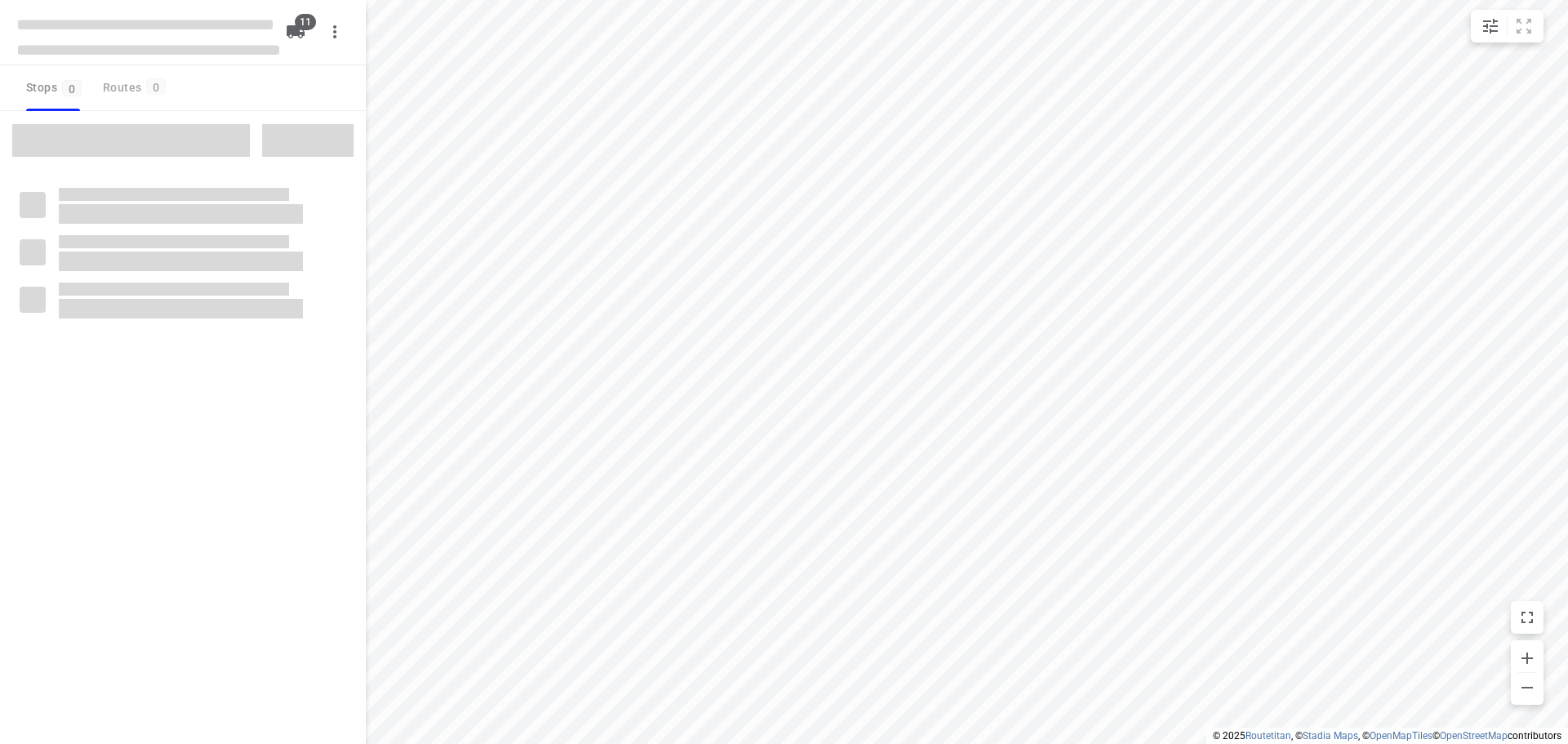
checkbox input "true"
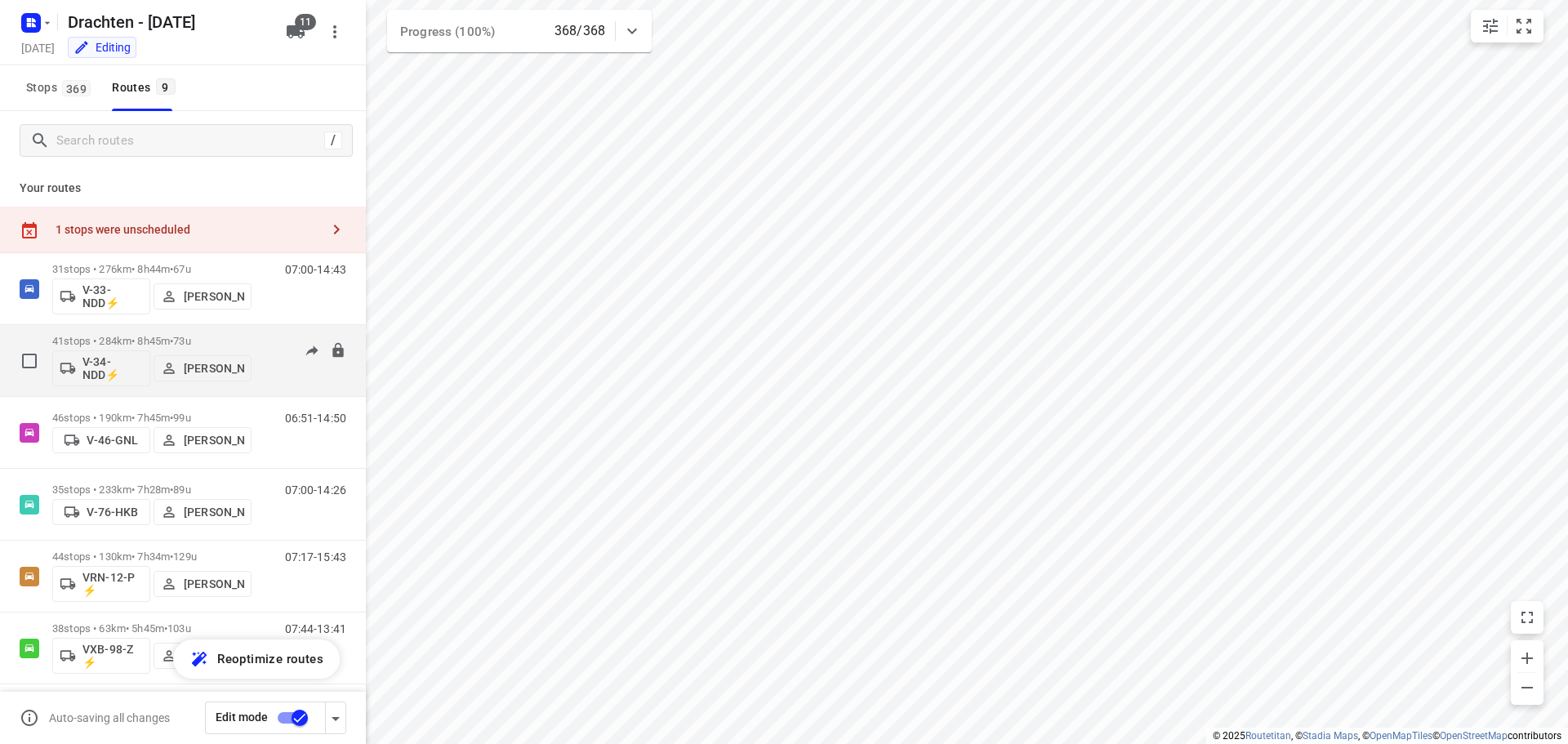
click at [186, 332] on div "41 stops • 284km • 8h45m • 73u V-34-NDD⚡ [PERSON_NAME]" at bounding box center [152, 361] width 200 height 68
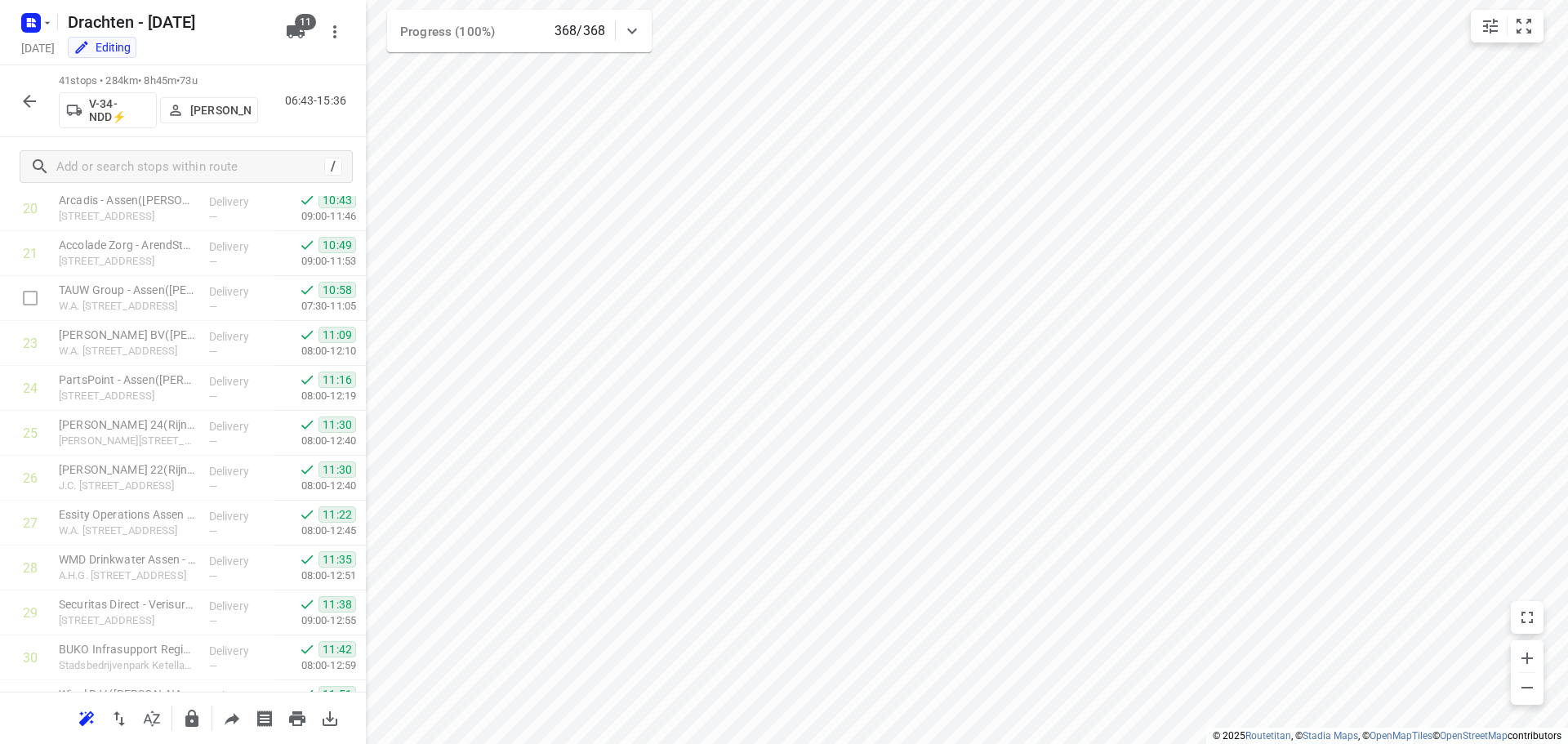
scroll to position [1518, 0]
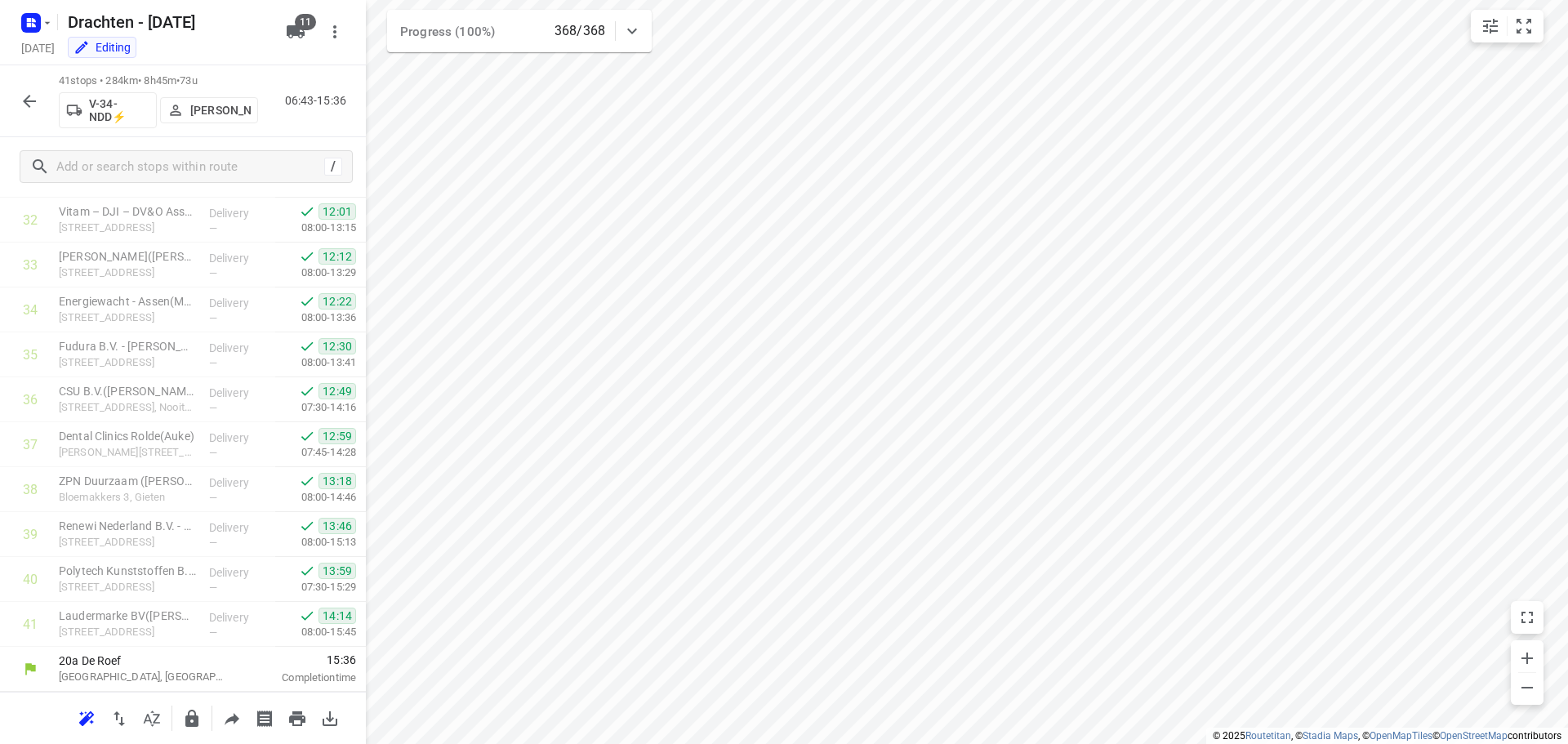
click at [36, 104] on icon "button" at bounding box center [30, 101] width 20 height 20
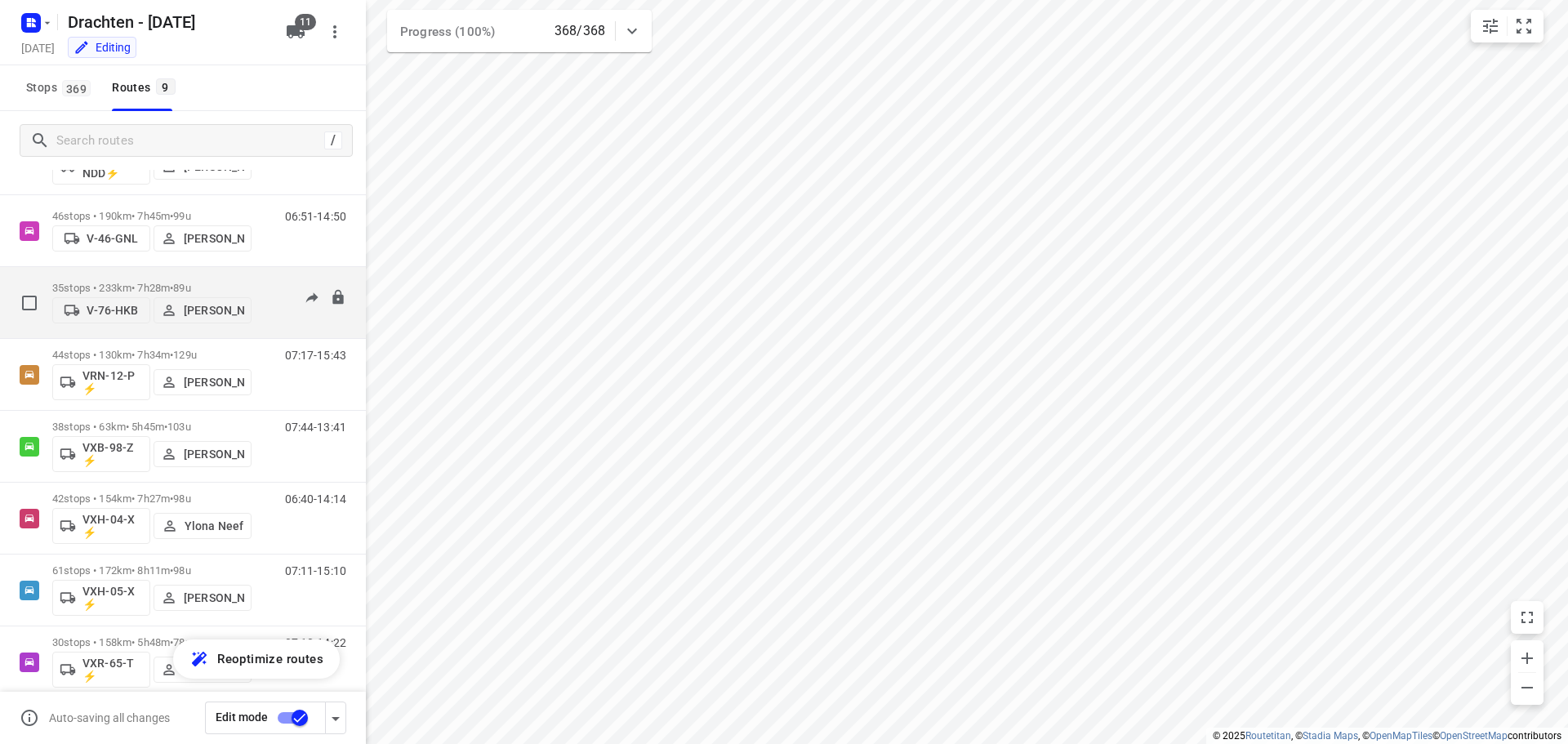
scroll to position [224, 0]
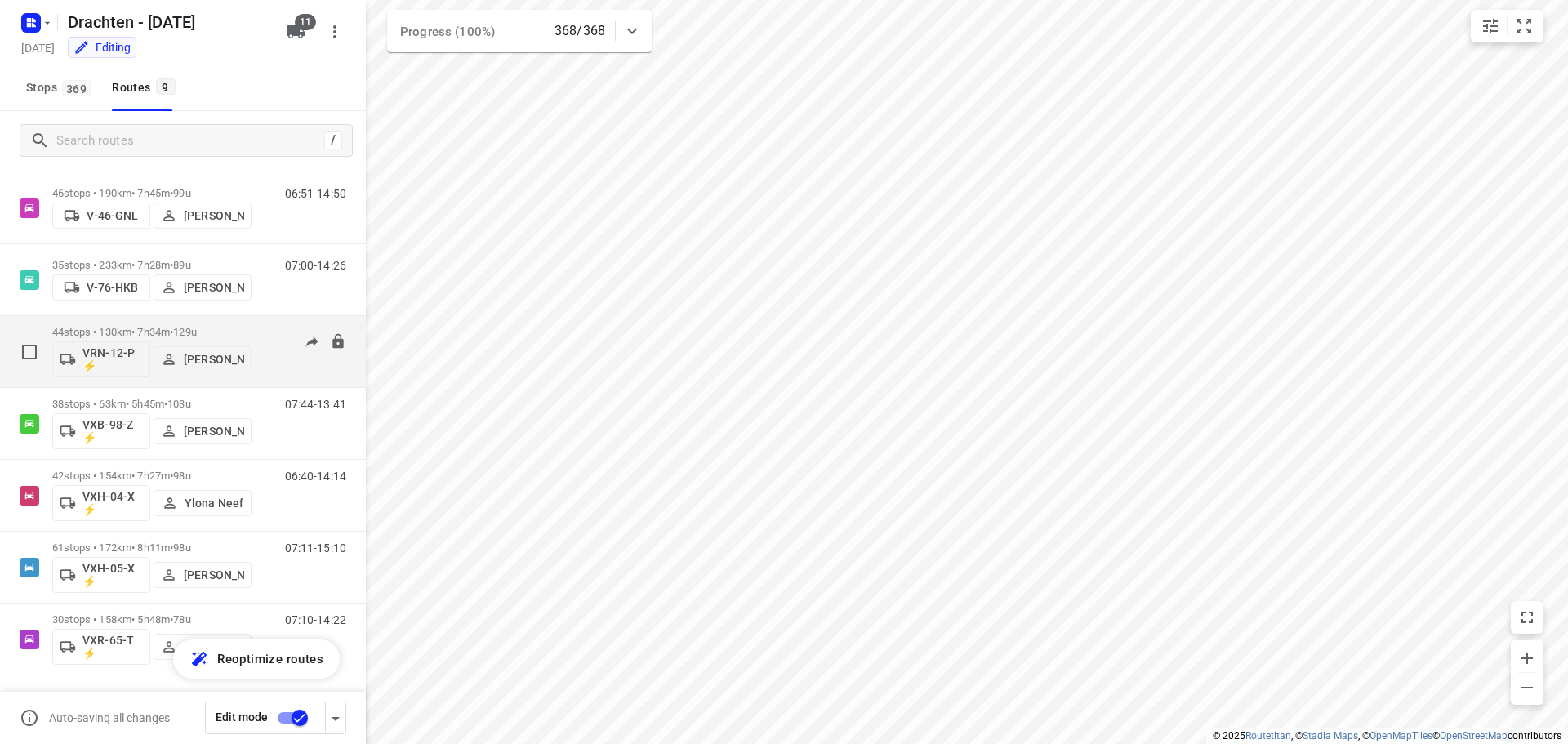
click at [137, 325] on div "44 stops • 130km • 7h34m • 129u VRN-12-P ⚡ [PERSON_NAME]" at bounding box center [152, 351] width 200 height 68
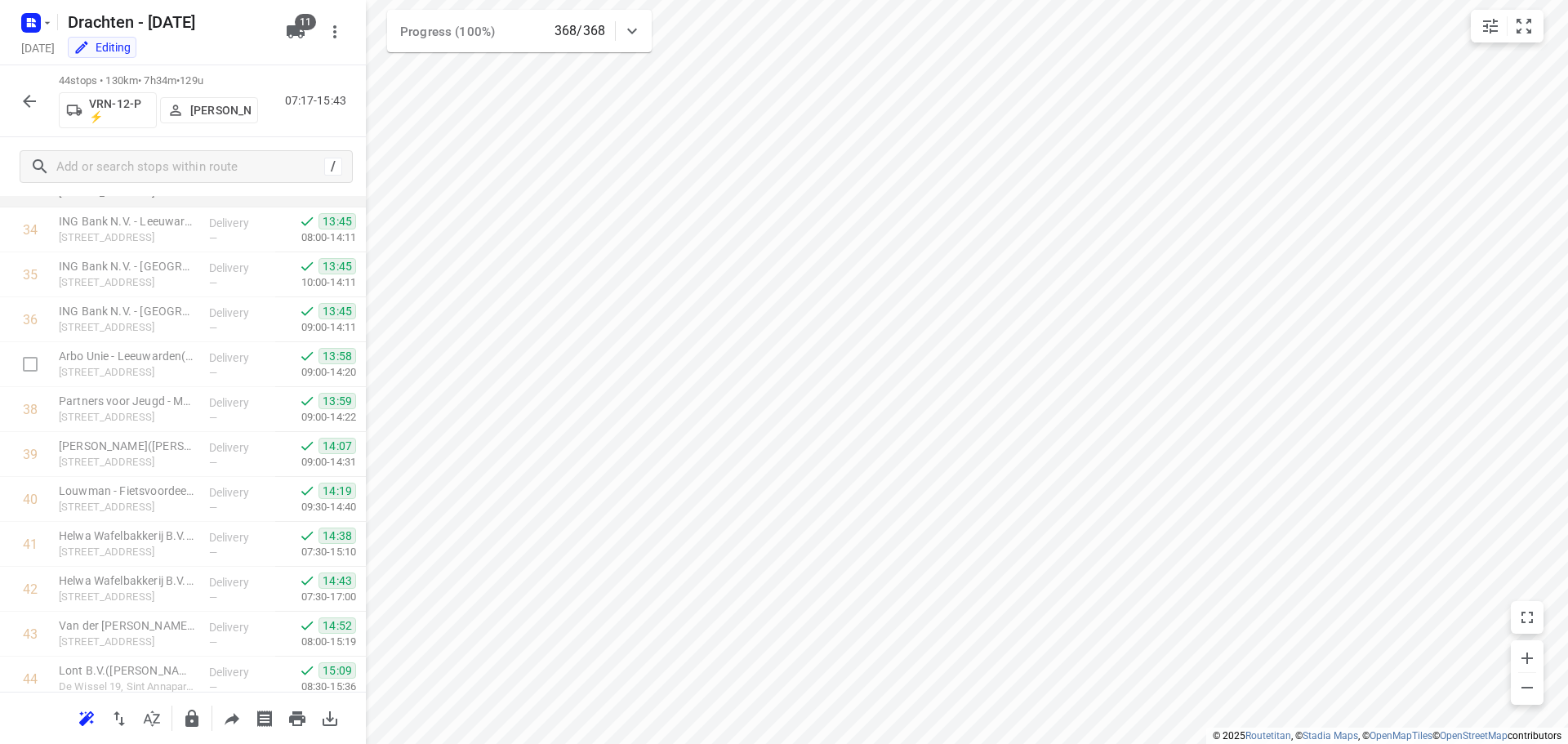
scroll to position [1653, 0]
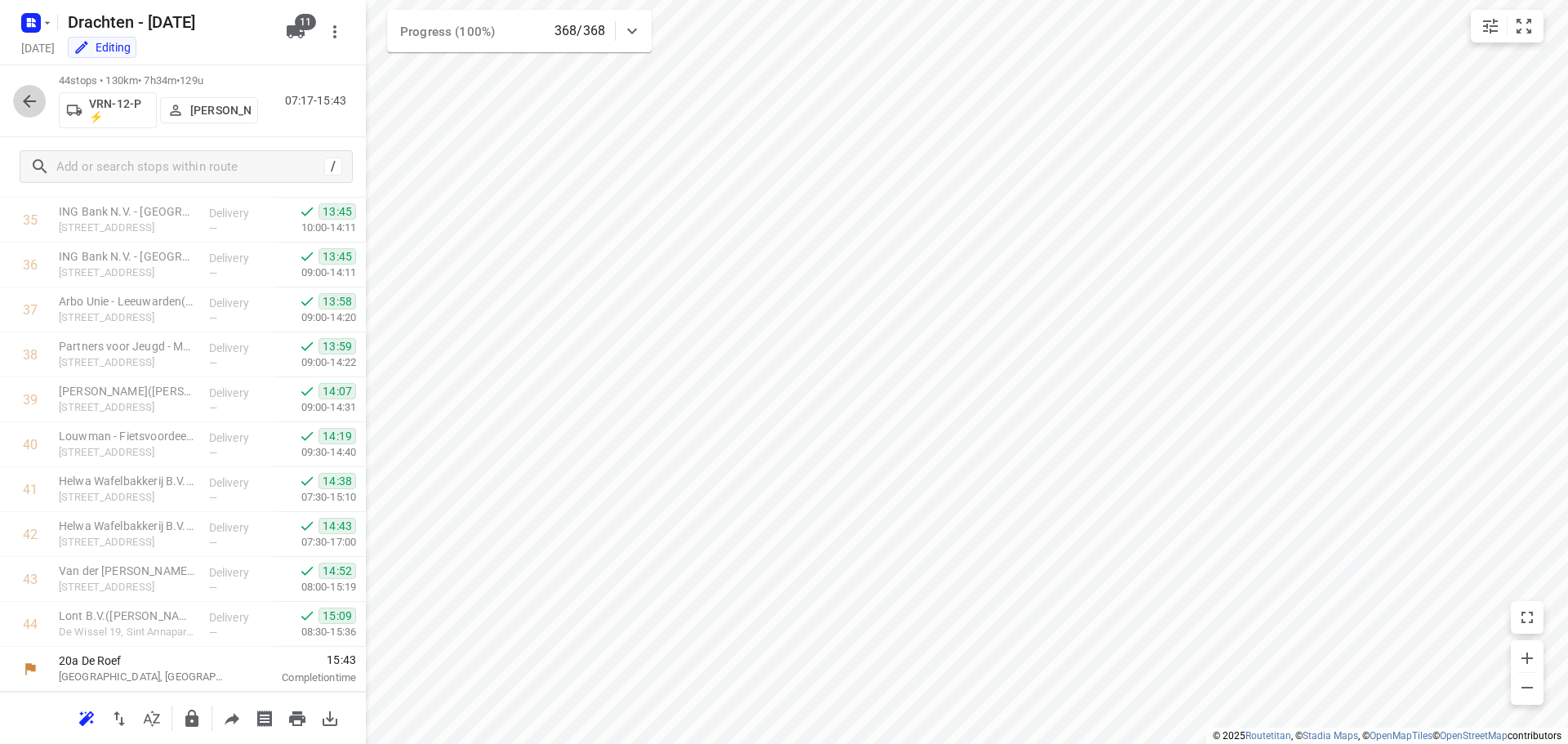
click at [25, 96] on icon "button" at bounding box center [30, 101] width 20 height 20
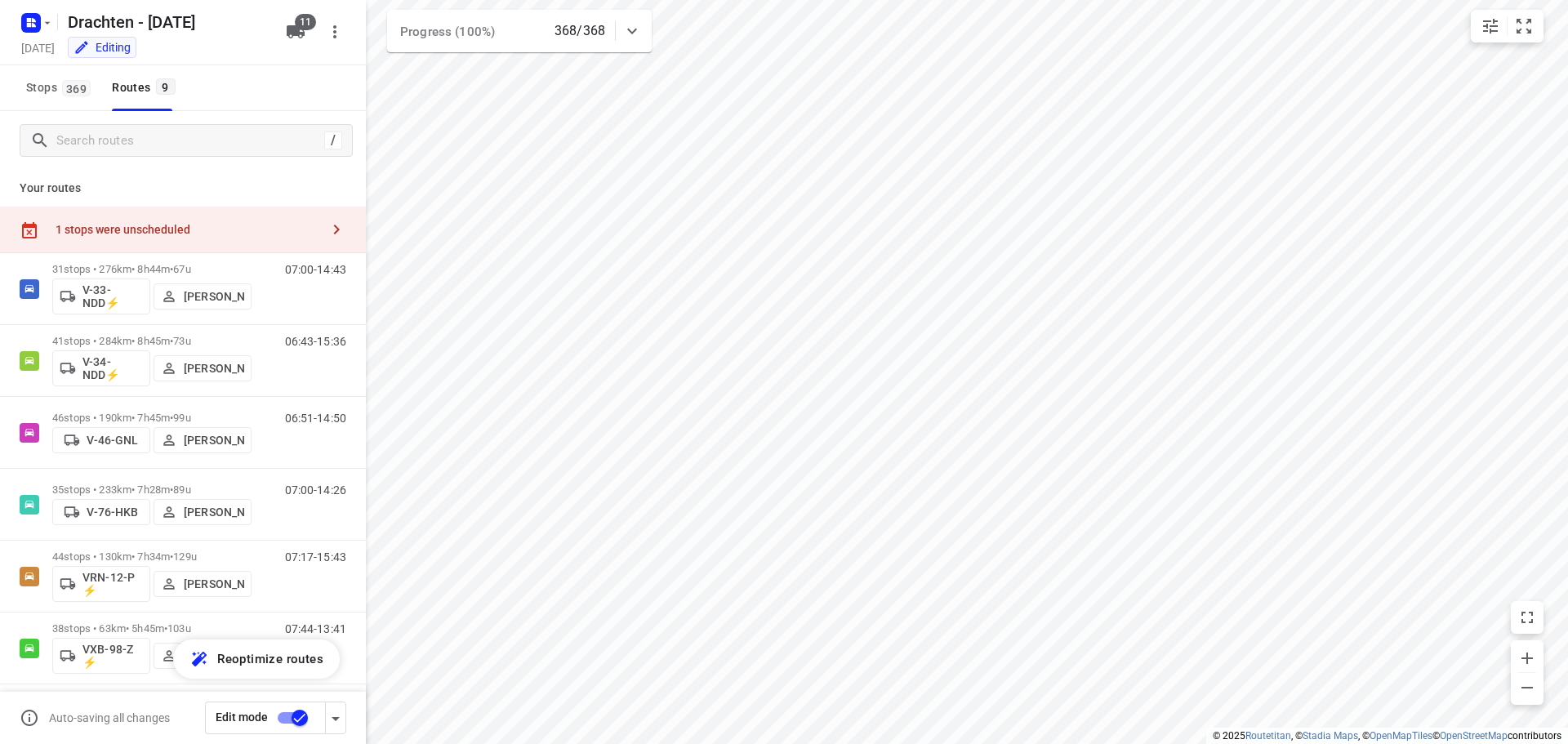
scroll to position [224, 0]
